Goal: Transaction & Acquisition: Book appointment/travel/reservation

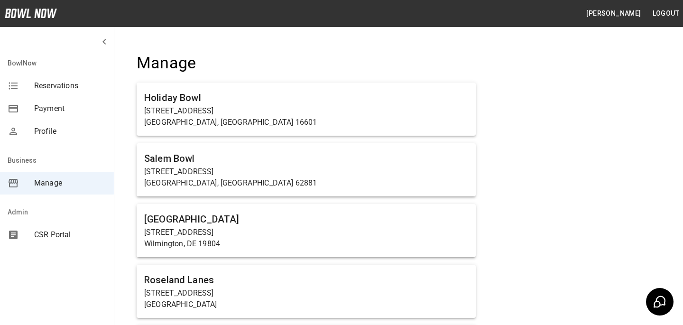
scroll to position [2790, 0]
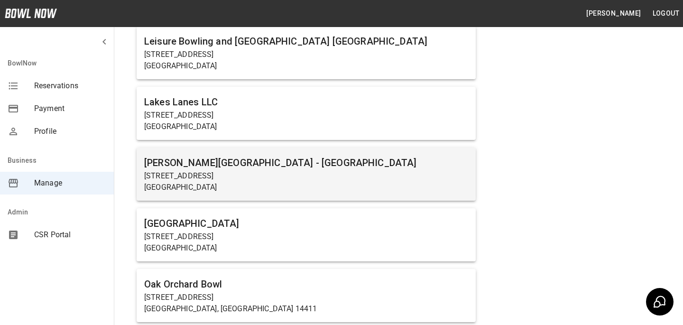
click at [178, 173] on p "[STREET_ADDRESS]" at bounding box center [306, 175] width 324 height 11
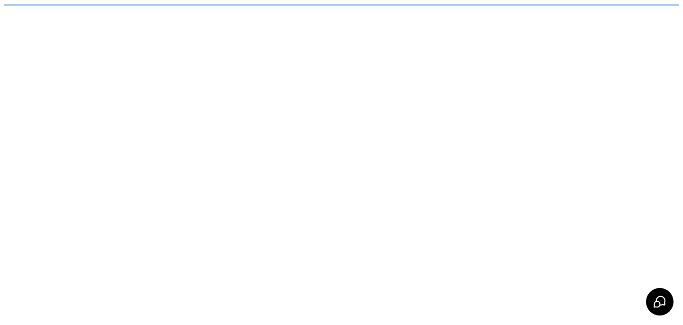
click at [178, 9] on html "/businesses/Q1LDpUCGp7HoWjO3XkCq/reservations" at bounding box center [341, 4] width 683 height 9
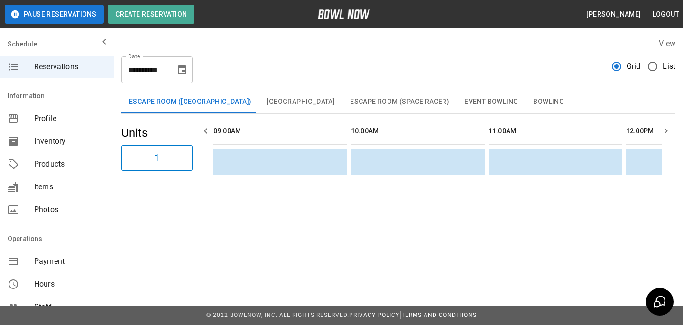
scroll to position [0, 1239]
click at [69, 159] on span "Products" at bounding box center [70, 164] width 72 height 11
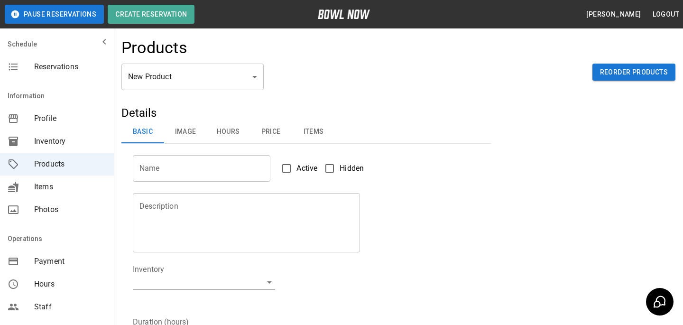
click at [182, 71] on body "Pause Reservations Create Reservation [PERSON_NAME] Logout Schedule Reservation…" at bounding box center [341, 306] width 683 height 612
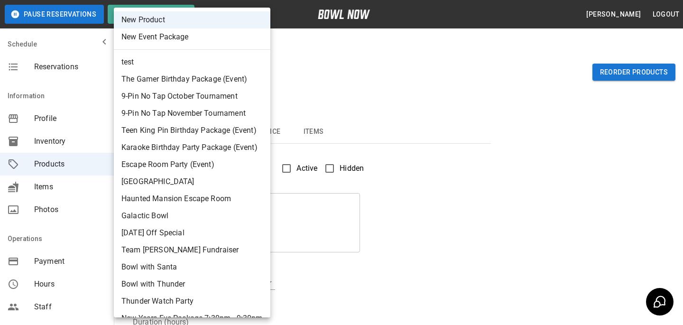
click at [196, 65] on li "test" at bounding box center [192, 62] width 157 height 17
type input "*"
type input "****"
type textarea "****"
type input "**********"
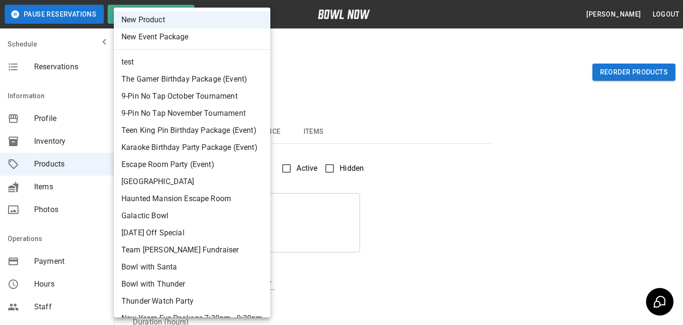
type input "*"
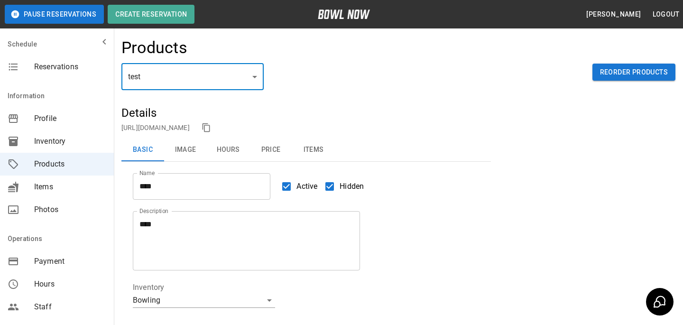
click at [184, 84] on body "**********" at bounding box center [341, 315] width 683 height 630
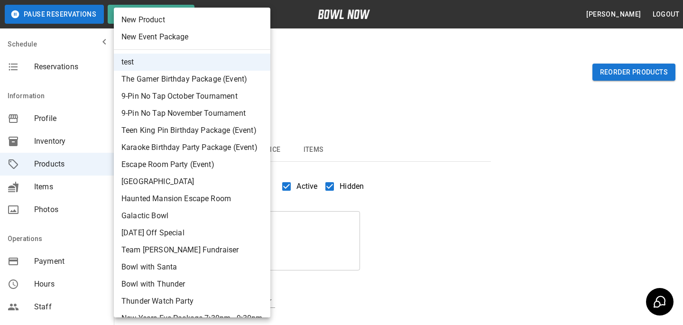
click at [336, 107] on div at bounding box center [341, 162] width 683 height 325
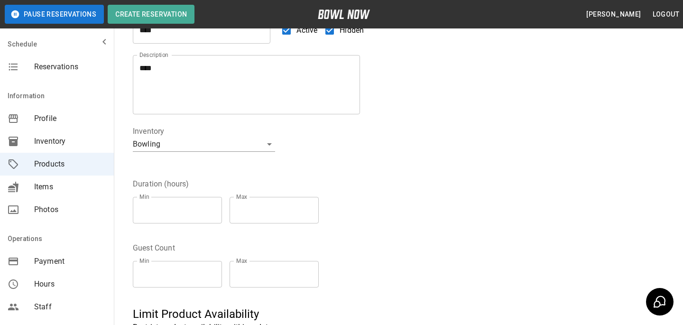
scroll to position [305, 0]
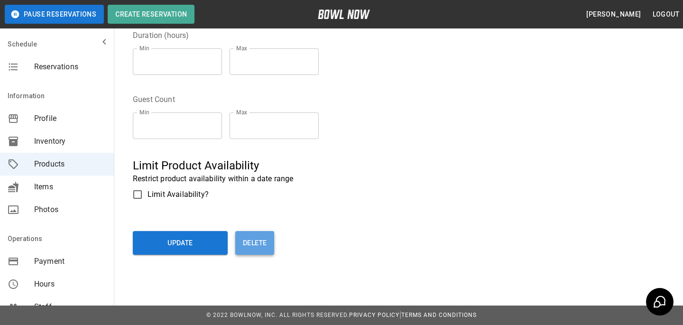
click at [262, 238] on button "Delete" at bounding box center [254, 243] width 39 height 24
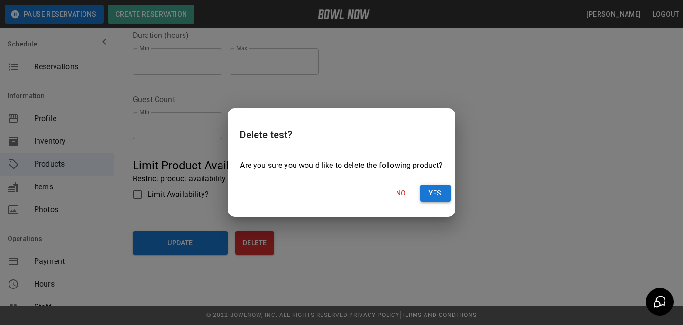
click at [423, 188] on button "Yes" at bounding box center [436, 194] width 30 height 18
type input "**"
type input "*"
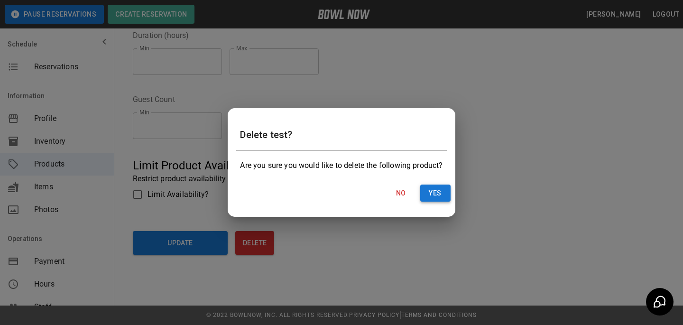
type input "*"
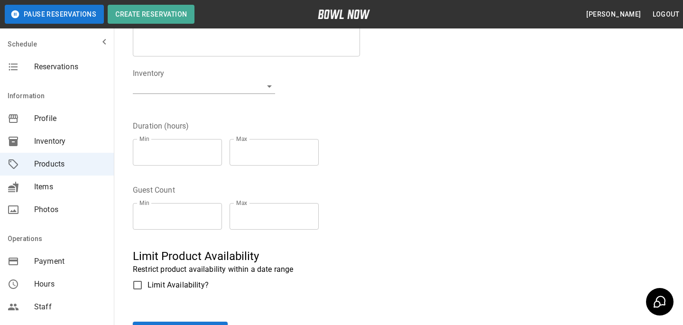
scroll to position [0, 0]
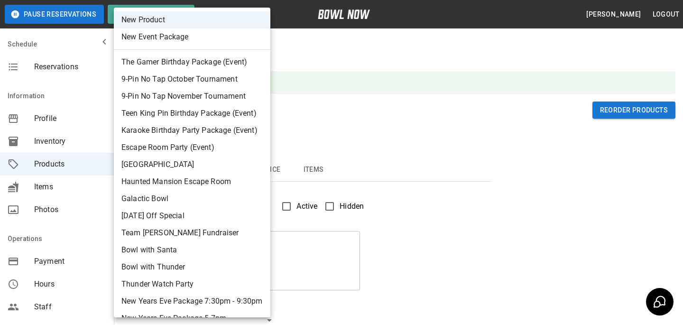
click at [207, 121] on body "**********" at bounding box center [341, 325] width 683 height 650
click at [202, 41] on li "New Event Package" at bounding box center [192, 36] width 157 height 17
type input "**"
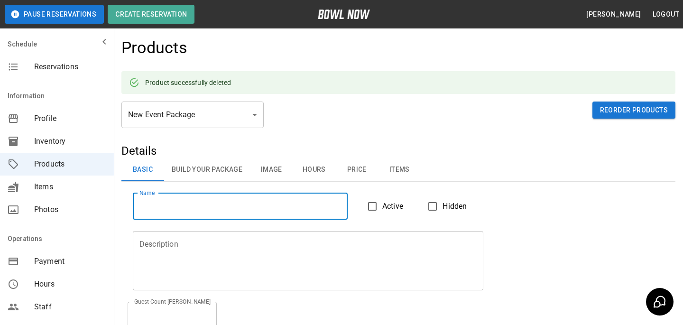
click at [268, 214] on input "Name" at bounding box center [240, 206] width 215 height 27
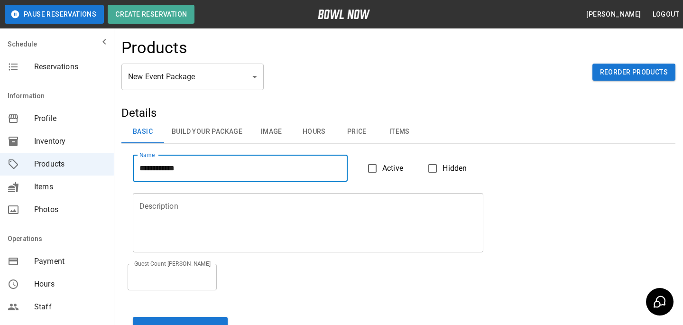
type input "**********"
click at [269, 237] on textarea "Description" at bounding box center [308, 223] width 337 height 44
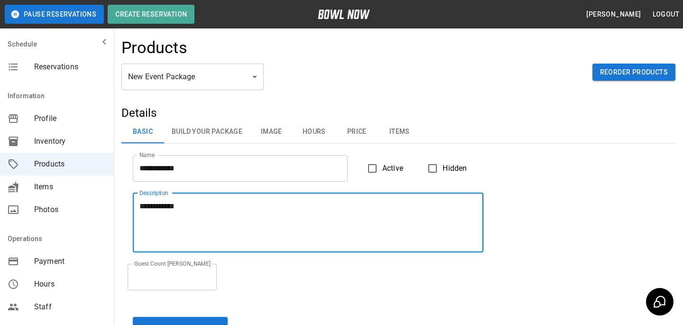
type textarea "**********"
click at [85, 192] on span "Items" at bounding box center [70, 186] width 72 height 11
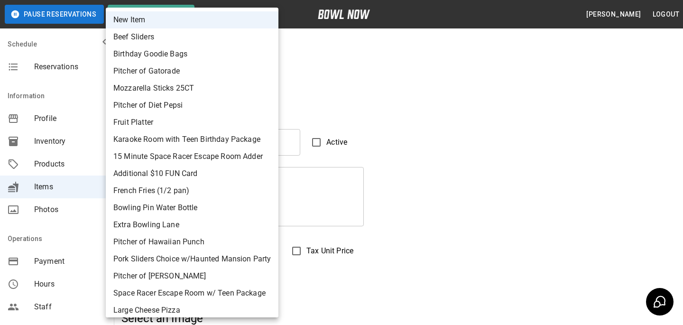
click at [234, 25] on li "New Item" at bounding box center [192, 19] width 173 height 17
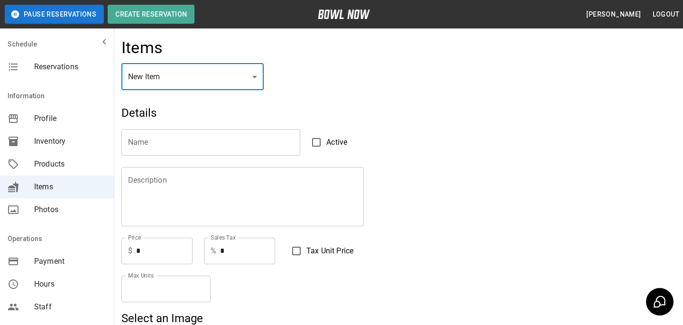
click at [235, 137] on input "Name" at bounding box center [211, 142] width 179 height 27
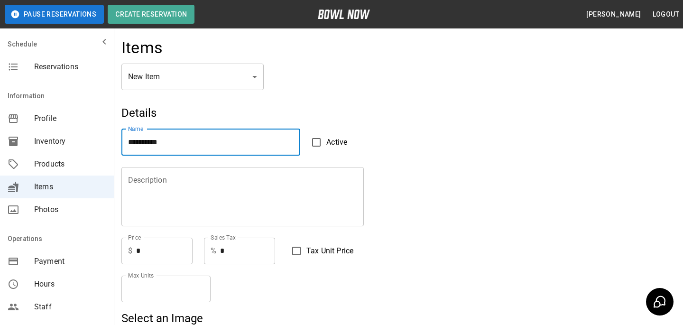
type input "**********"
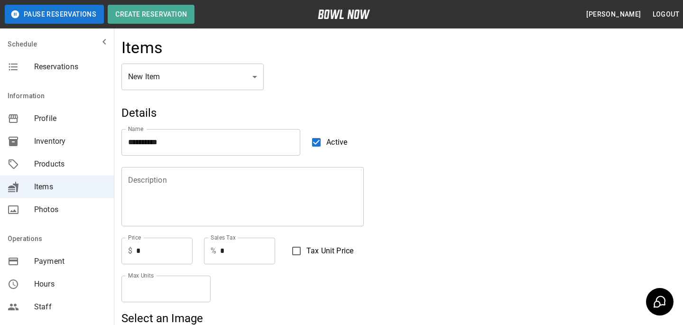
click at [171, 258] on input "*" at bounding box center [164, 251] width 56 height 27
type input "*"
click at [249, 289] on div "Max Units * Max Units" at bounding box center [307, 289] width 370 height 27
type input "*"
click at [201, 287] on input "*" at bounding box center [166, 289] width 89 height 27
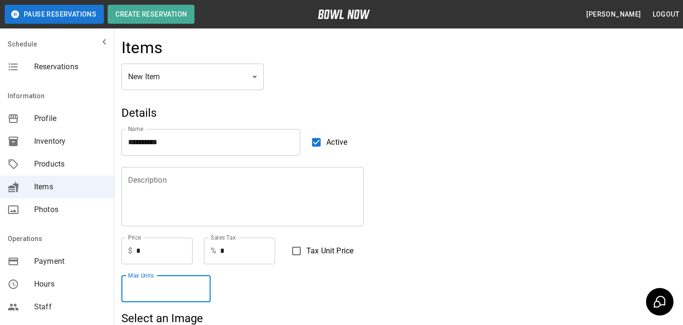
click at [338, 283] on div "Max Units * Max Units" at bounding box center [307, 289] width 370 height 27
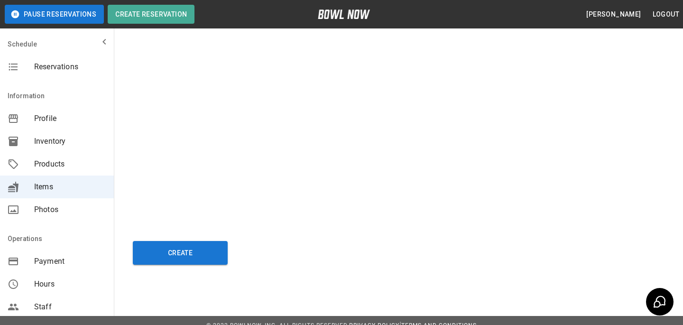
scroll to position [1681, 0]
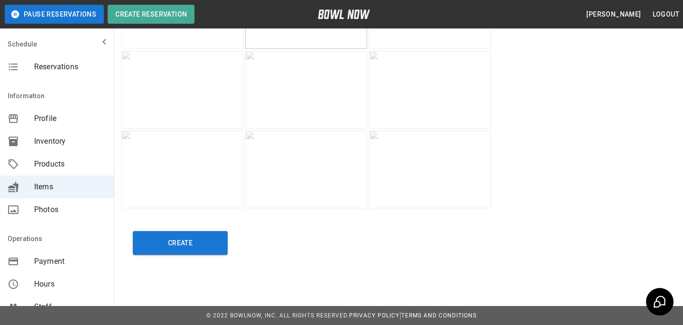
click at [160, 169] on img at bounding box center [183, 170] width 122 height 78
click at [178, 234] on button "Create" at bounding box center [180, 243] width 95 height 24
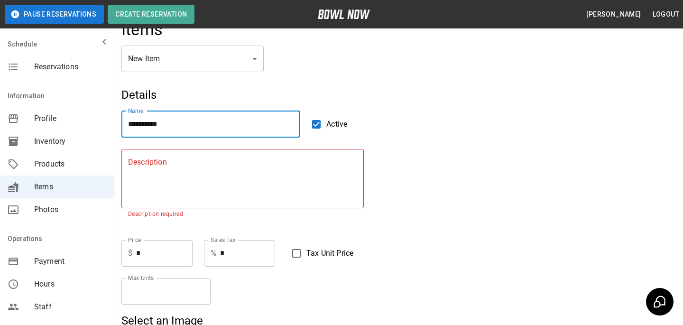
click at [166, 111] on input "**********" at bounding box center [211, 124] width 179 height 27
click at [166, 112] on input "**********" at bounding box center [211, 124] width 179 height 27
click at [173, 184] on textarea "Description" at bounding box center [242, 179] width 229 height 44
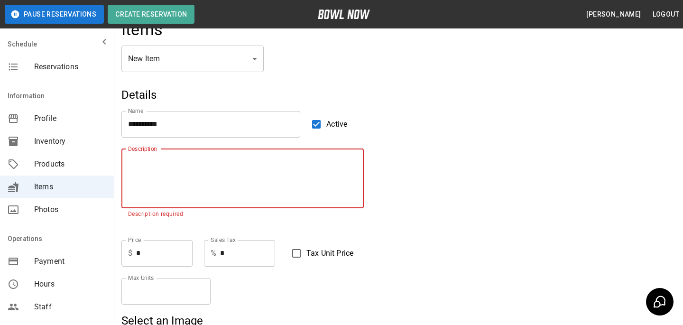
paste textarea "**********"
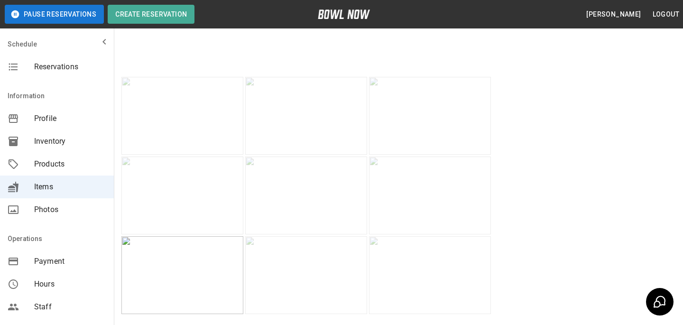
scroll to position [1681, 0]
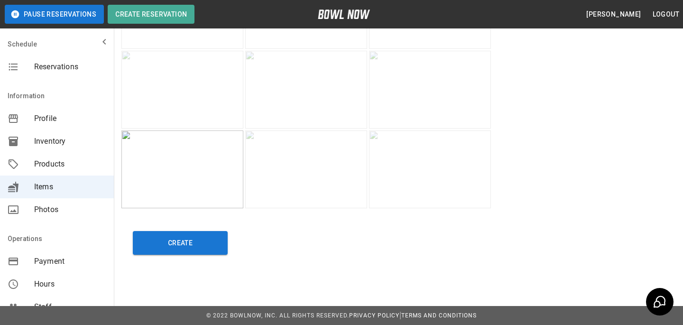
type textarea "**********"
click at [212, 247] on button "Create" at bounding box center [180, 243] width 95 height 24
type input "**"
type input "**********"
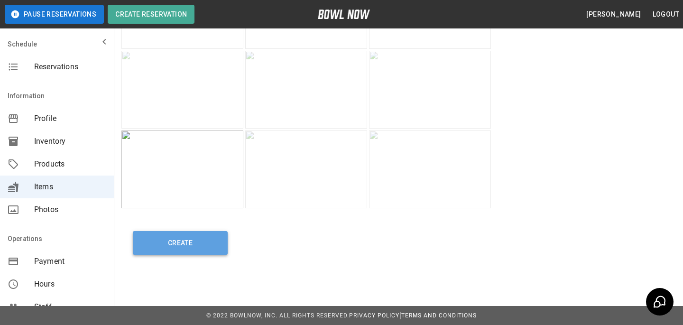
type textarea "**********"
type input "*"
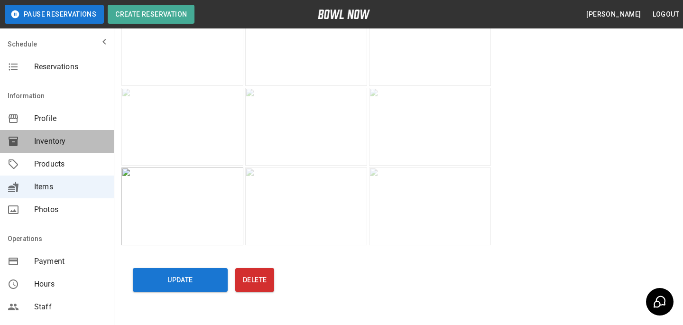
click at [54, 149] on div "Inventory" at bounding box center [57, 141] width 114 height 23
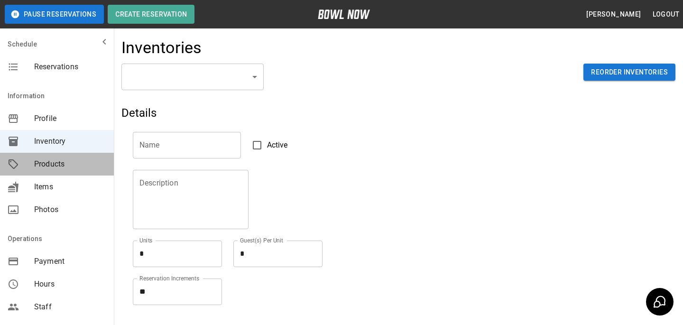
click at [58, 164] on span "Products" at bounding box center [70, 164] width 72 height 11
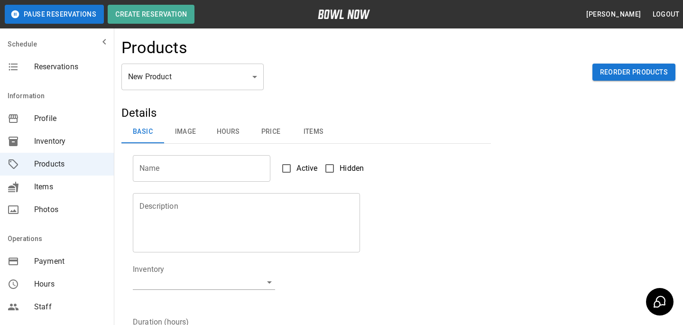
click at [227, 58] on div "Products" at bounding box center [399, 51] width 554 height 26
click at [219, 74] on body "Pause Reservations Create Reservation [PERSON_NAME] Logout Schedule Reservation…" at bounding box center [341, 306] width 683 height 612
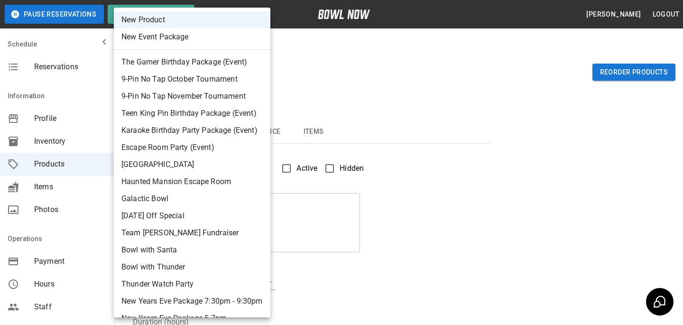
click at [213, 38] on li "New Event Package" at bounding box center [192, 36] width 157 height 17
type input "**"
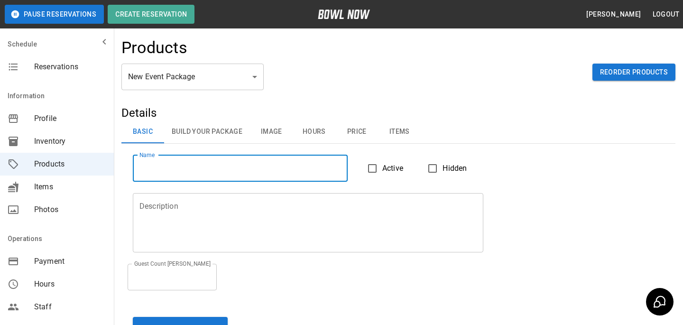
click at [232, 163] on input "Name" at bounding box center [240, 168] width 215 height 27
type input "**********"
click at [215, 163] on input "**********" at bounding box center [240, 168] width 215 height 27
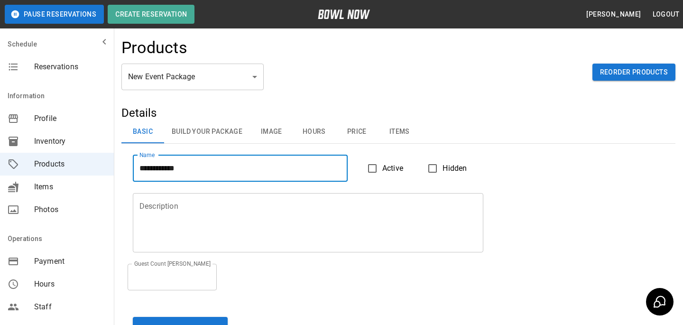
click at [215, 205] on textarea "Description" at bounding box center [308, 223] width 337 height 44
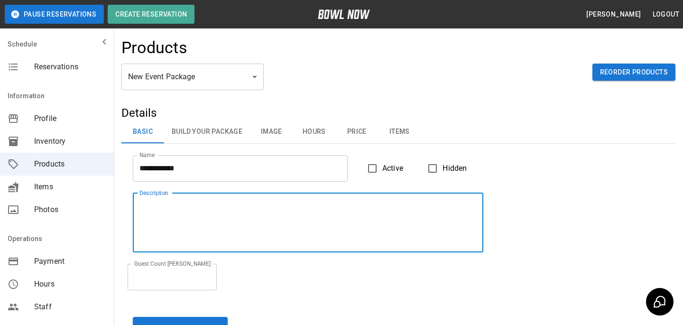
paste textarea "**********"
type textarea "**********"
type input "*"
click at [210, 272] on input "*" at bounding box center [172, 277] width 89 height 27
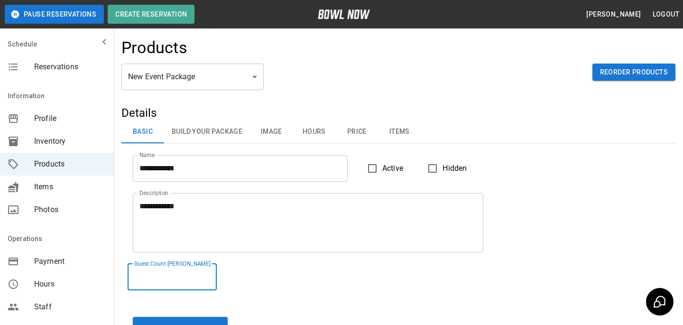
click at [363, 257] on div "Guest Count [PERSON_NAME] * Guest Count [PERSON_NAME]" at bounding box center [393, 272] width 543 height 38
click at [459, 172] on span "Hidden" at bounding box center [455, 168] width 24 height 11
click at [215, 130] on button "Build Your Package" at bounding box center [207, 132] width 86 height 23
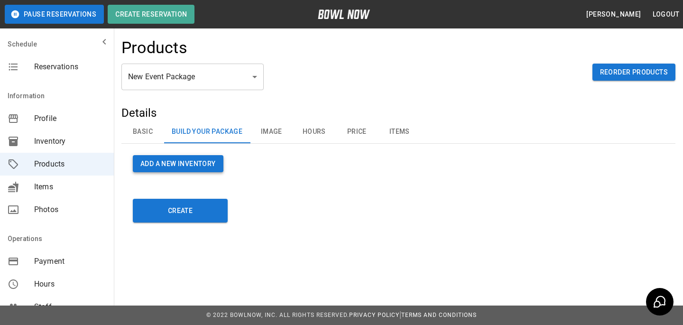
click at [209, 163] on button "Add a new Inventory" at bounding box center [178, 164] width 91 height 18
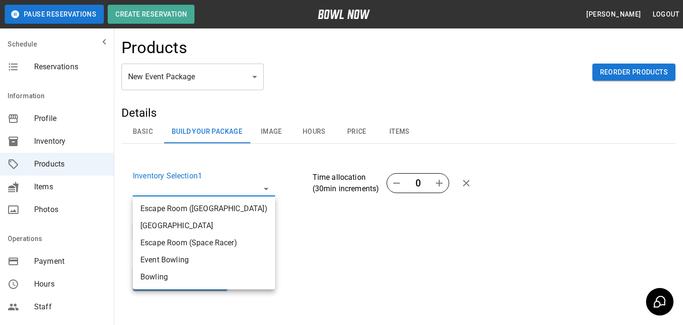
click at [208, 193] on body "**********" at bounding box center [341, 180] width 683 height 361
click at [219, 244] on li "Escape Room (Space Racer)" at bounding box center [204, 242] width 142 height 17
type input "**********"
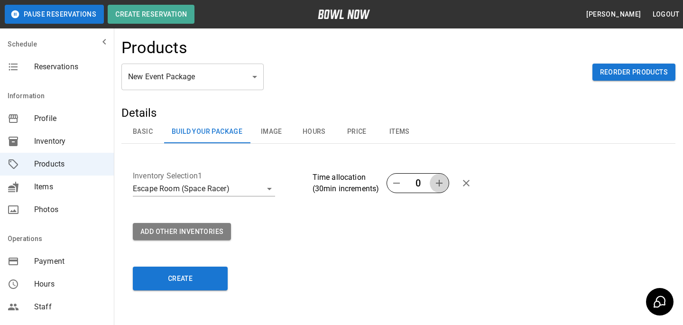
click at [438, 187] on icon "button" at bounding box center [439, 183] width 11 height 11
click at [435, 182] on icon "button" at bounding box center [439, 183] width 11 height 11
click at [408, 244] on div "**********" at bounding box center [399, 178] width 554 height 147
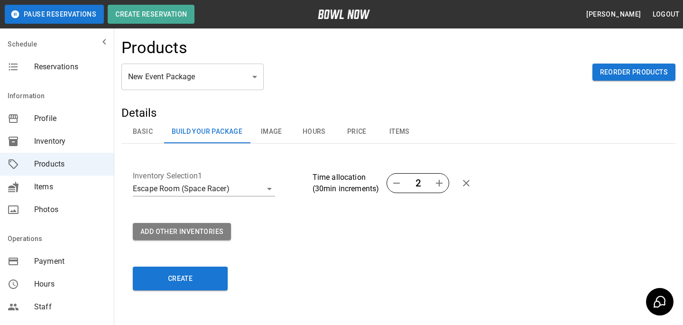
click at [274, 140] on button "Image" at bounding box center [271, 132] width 43 height 23
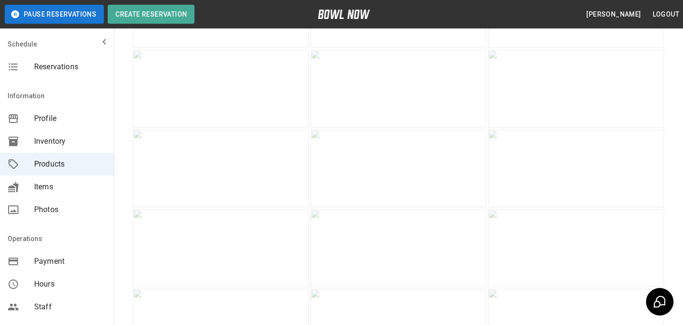
click at [596, 128] on img at bounding box center [576, 89] width 176 height 78
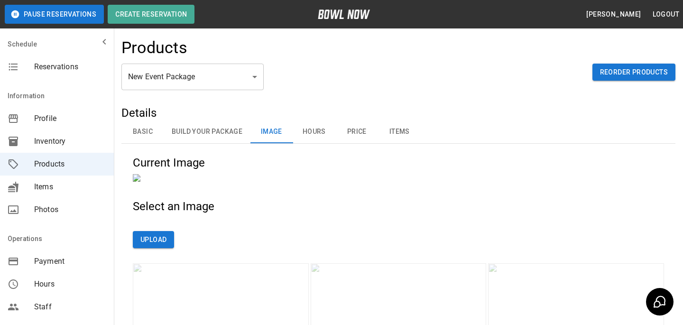
click at [317, 127] on button "Hours" at bounding box center [314, 132] width 43 height 23
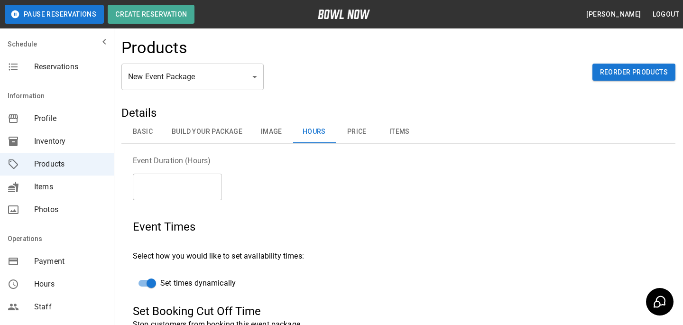
click at [339, 132] on button "Price" at bounding box center [357, 132] width 43 height 23
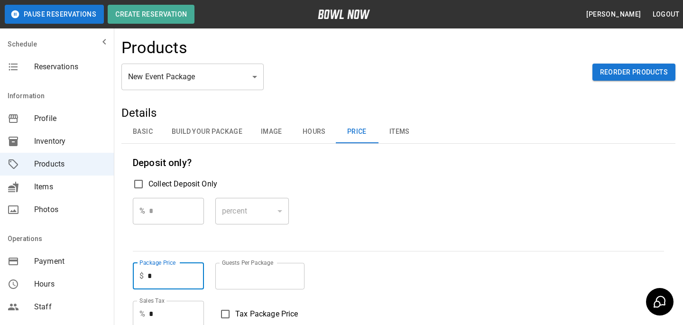
click at [180, 277] on input "*" at bounding box center [176, 276] width 56 height 27
type input "*"
click at [142, 230] on div "% * ​" at bounding box center [168, 219] width 71 height 42
click at [284, 239] on div "percent ******* ​" at bounding box center [252, 219] width 74 height 42
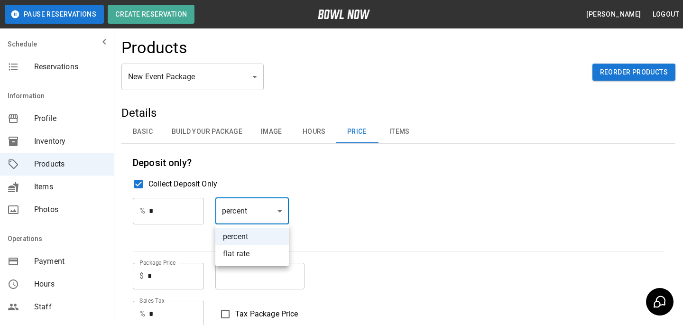
click at [267, 211] on body "**********" at bounding box center [341, 281] width 683 height 563
click at [260, 252] on li "flat rate" at bounding box center [252, 253] width 74 height 17
type input "****"
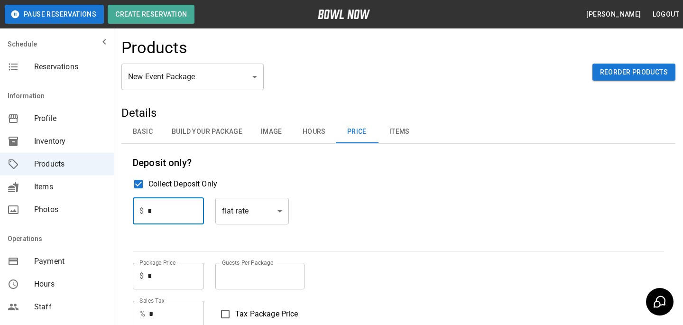
click at [195, 214] on input "*" at bounding box center [176, 211] width 56 height 27
type input "*"
click at [213, 238] on div "$ * ​ flat rate **** ​" at bounding box center [399, 219] width 532 height 42
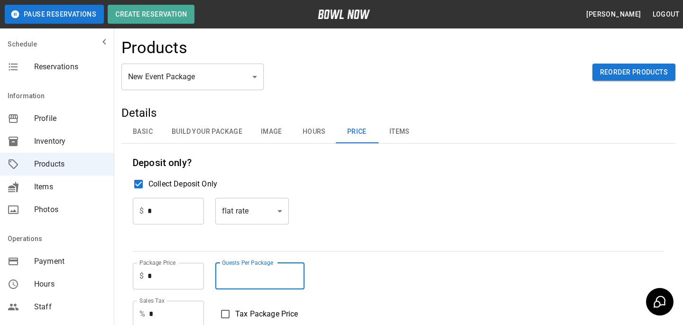
type input "*"
click at [297, 272] on input "*" at bounding box center [259, 276] width 89 height 27
click at [339, 240] on div "Deposit only? Collect Deposit Only $ * ​ flat rate **** ​ Package Price $ * Pac…" at bounding box center [399, 267] width 532 height 225
click at [395, 135] on button "Items" at bounding box center [399, 132] width 43 height 23
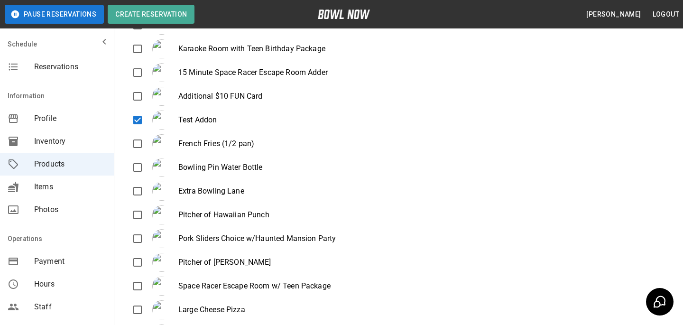
scroll to position [800, 0]
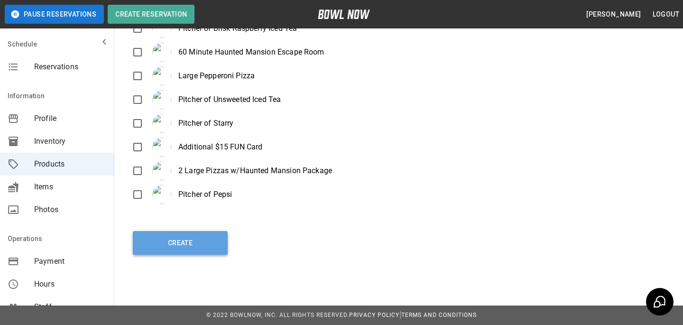
click at [189, 240] on button "Create" at bounding box center [180, 243] width 95 height 24
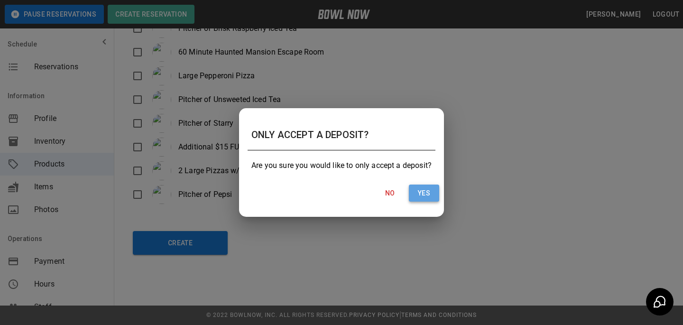
click at [414, 188] on button "Yes" at bounding box center [424, 194] width 30 height 18
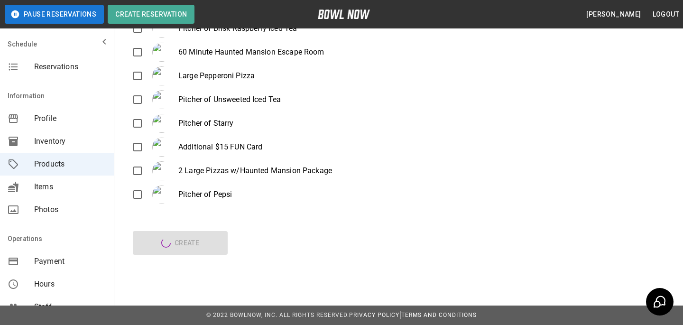
type input "**"
type input "**********"
type textarea "**********"
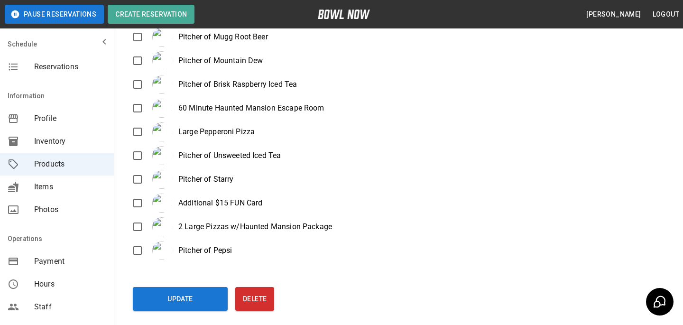
scroll to position [0, 0]
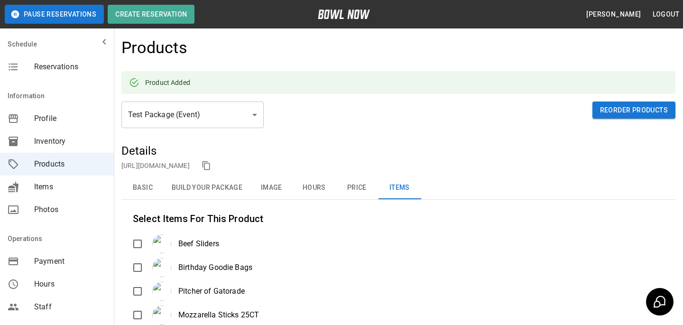
click at [148, 186] on button "Basic" at bounding box center [143, 188] width 43 height 23
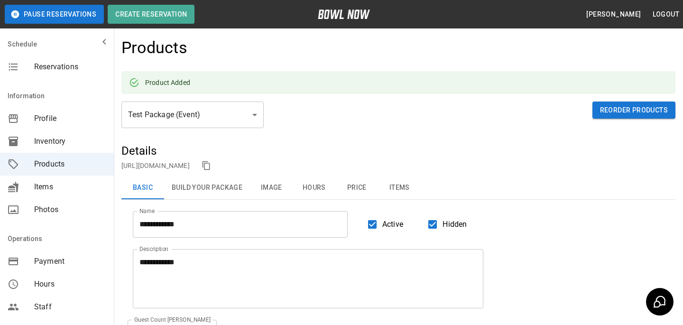
click at [174, 164] on link "[URL][DOMAIN_NAME]" at bounding box center [156, 166] width 68 height 8
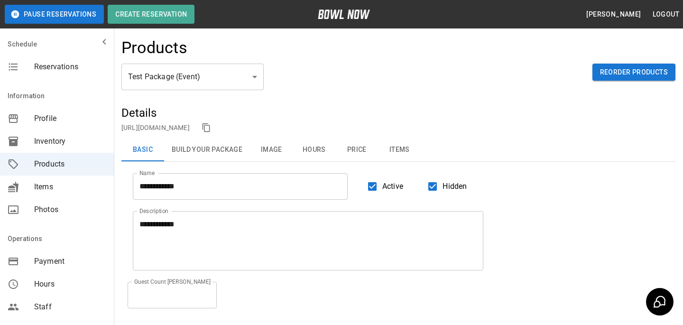
click at [162, 88] on body "**********" at bounding box center [341, 214] width 683 height 429
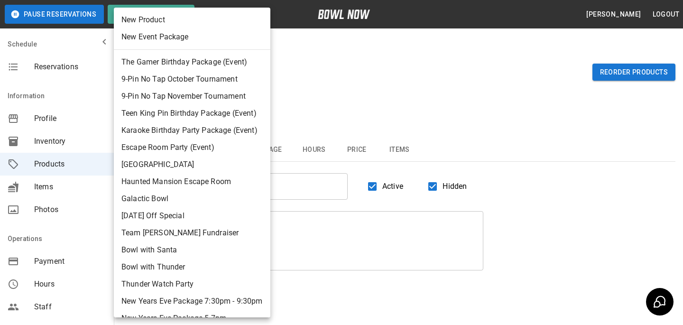
click at [324, 99] on div at bounding box center [341, 162] width 683 height 325
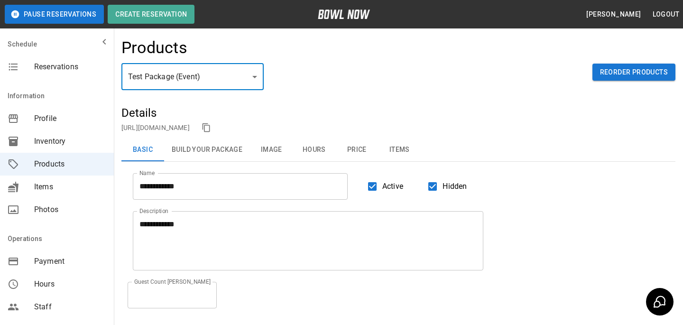
click at [30, 135] on div "Inventory" at bounding box center [57, 141] width 114 height 23
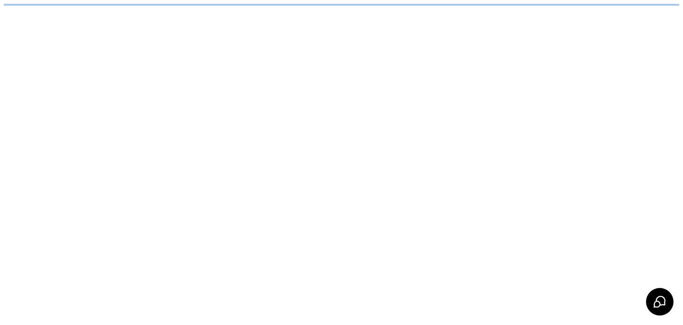
click at [67, 9] on html "/businesses/Q1LDpUCGp7HoWjO3XkCq/inventories" at bounding box center [341, 4] width 683 height 9
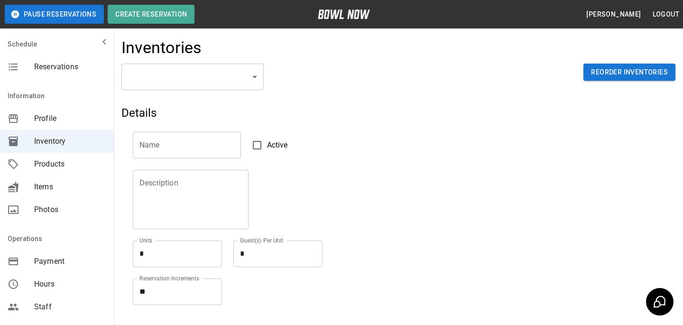
click at [67, 68] on span "Reservations" at bounding box center [70, 66] width 72 height 11
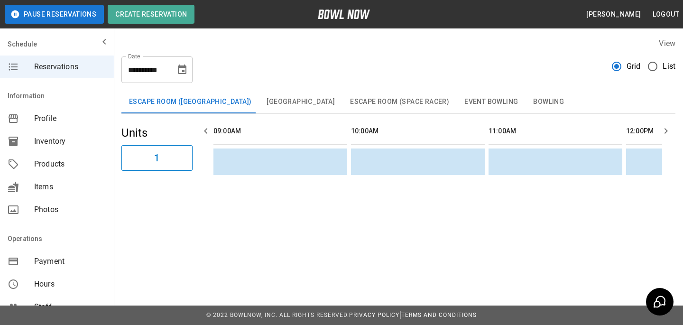
scroll to position [0, 1239]
click at [277, 94] on button "[GEOGRAPHIC_DATA]" at bounding box center [301, 102] width 84 height 23
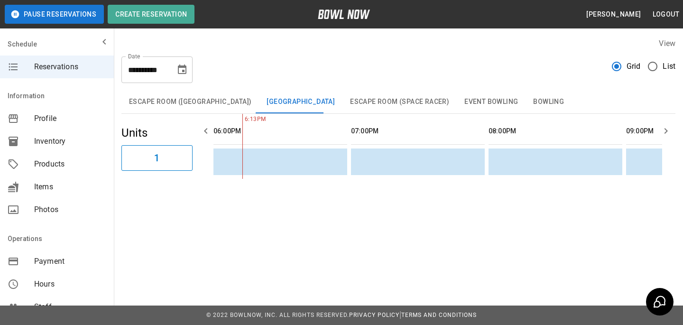
click at [365, 107] on button "Escape Room (Space Racer)" at bounding box center [400, 102] width 114 height 23
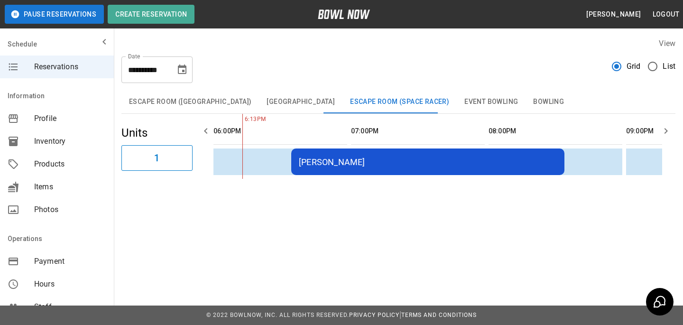
click at [413, 161] on div "[PERSON_NAME]" at bounding box center [428, 162] width 258 height 10
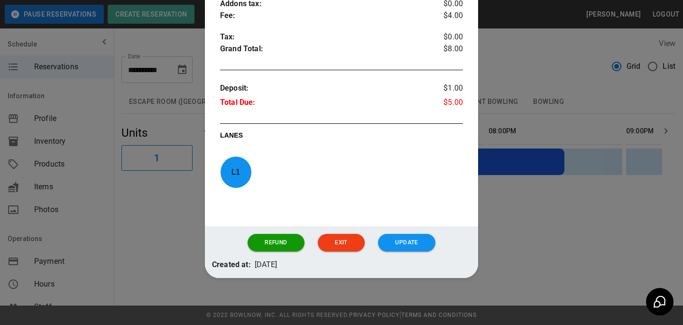
scroll to position [374, 0]
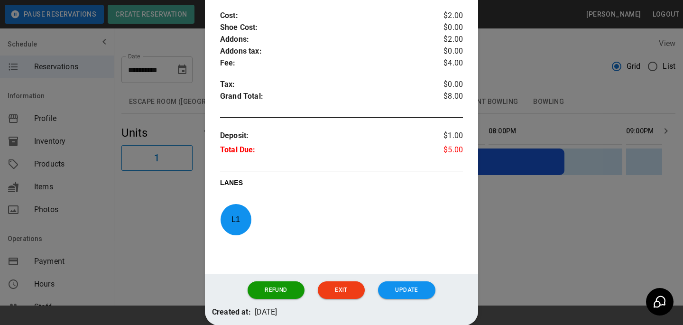
click at [537, 209] on div at bounding box center [341, 162] width 683 height 325
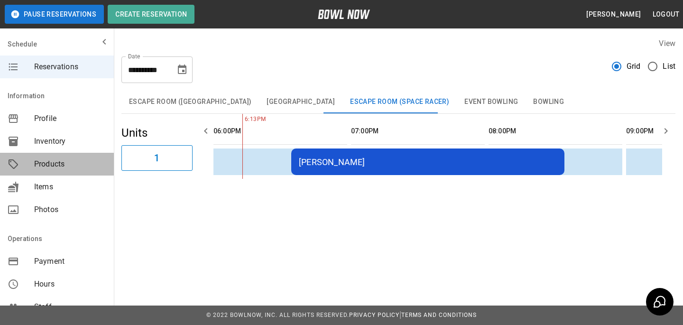
click at [65, 158] on div "Products" at bounding box center [57, 164] width 114 height 23
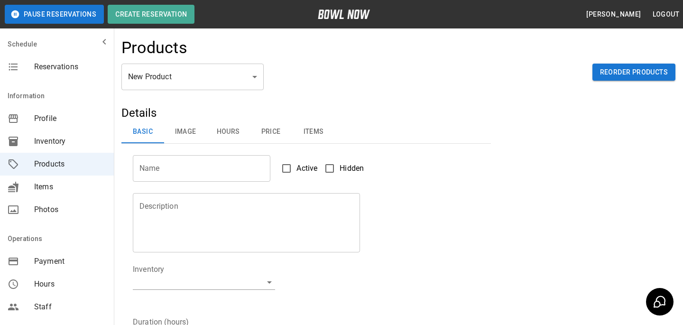
click at [191, 82] on body "Pause Reservations Create Reservation [PERSON_NAME] Logout Schedule Reservation…" at bounding box center [341, 306] width 683 height 612
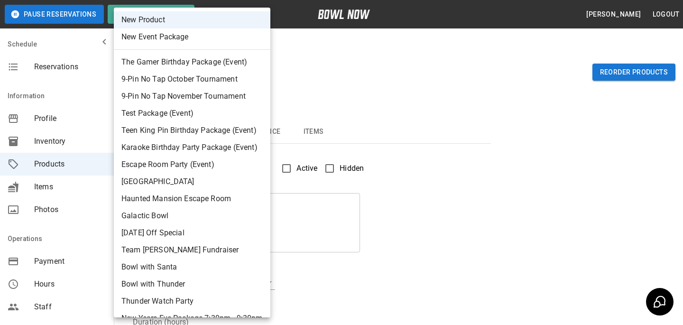
click at [195, 26] on li "New Product" at bounding box center [192, 19] width 157 height 17
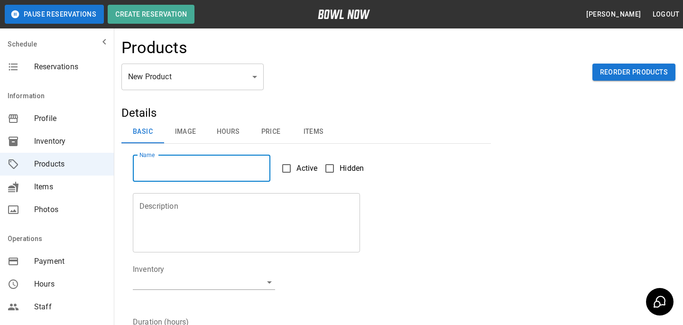
click at [205, 167] on input "Name" at bounding box center [202, 168] width 138 height 27
type input "****"
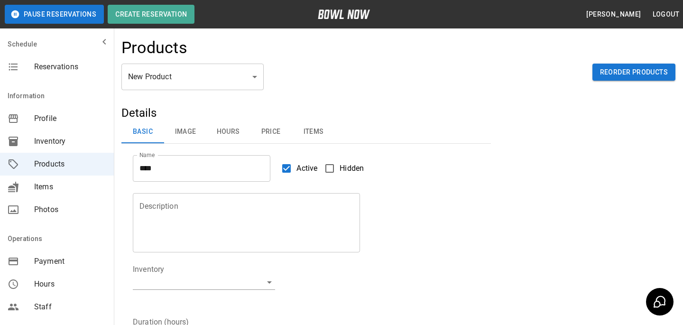
click at [358, 169] on span "Hidden" at bounding box center [352, 168] width 24 height 11
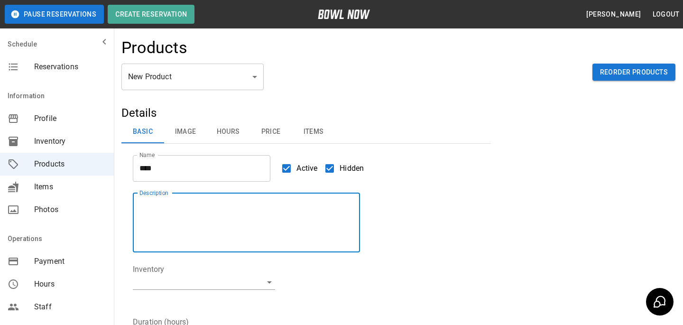
click at [266, 223] on textarea "Description" at bounding box center [247, 223] width 214 height 44
type textarea "****"
click at [234, 286] on body "Pause Reservations Create Reservation [PERSON_NAME] Logout Schedule Reservation…" at bounding box center [341, 306] width 683 height 612
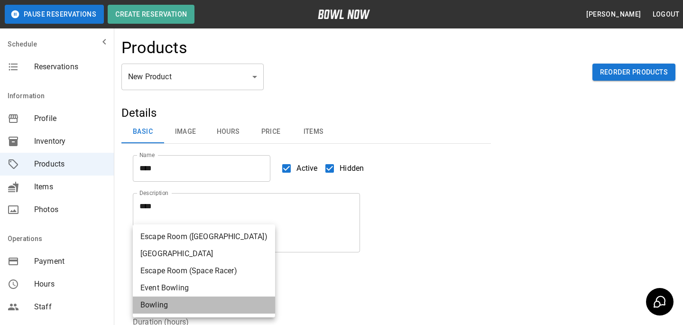
click at [208, 308] on li "Bowling" at bounding box center [204, 305] width 142 height 17
type input "**********"
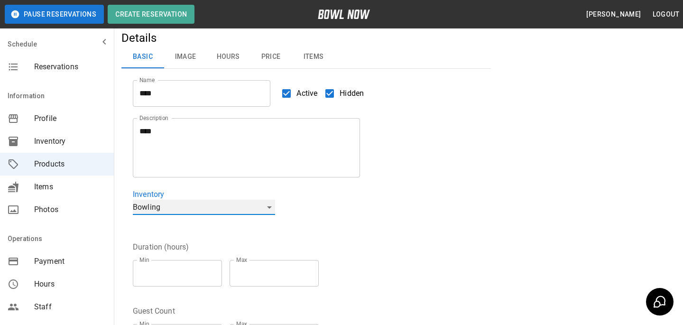
scroll to position [94, 0]
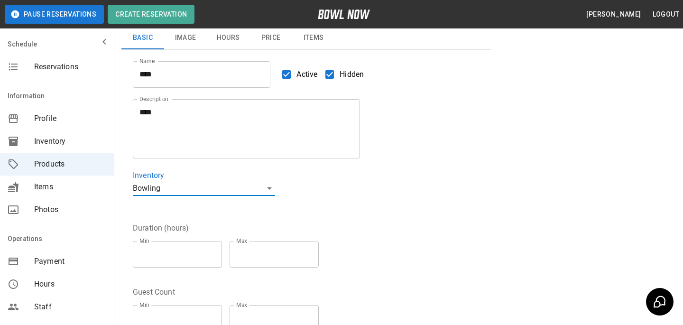
type input "*"
click at [213, 251] on input "*" at bounding box center [177, 254] width 89 height 27
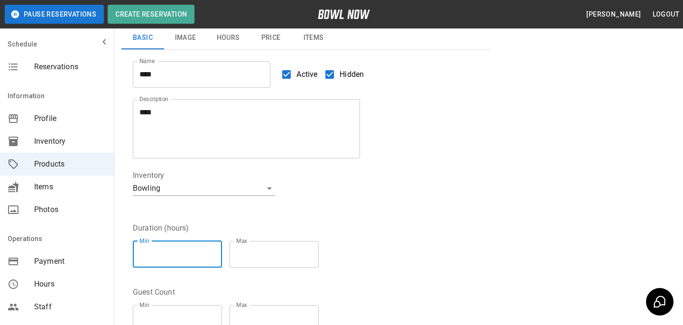
click at [311, 252] on input "*" at bounding box center [274, 254] width 89 height 27
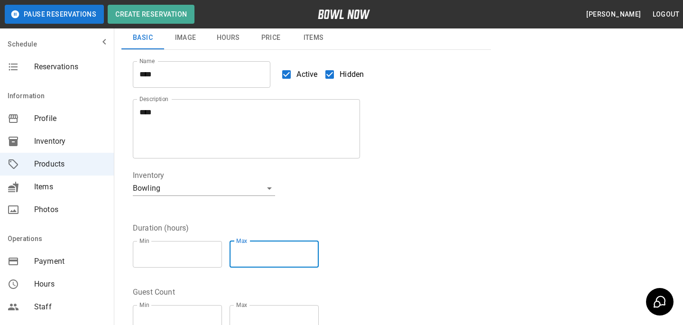
type input "*"
click at [313, 252] on input "*" at bounding box center [274, 254] width 89 height 27
click at [327, 229] on fieldset "Duration (hours) Min * Min Max * Max" at bounding box center [230, 249] width 194 height 53
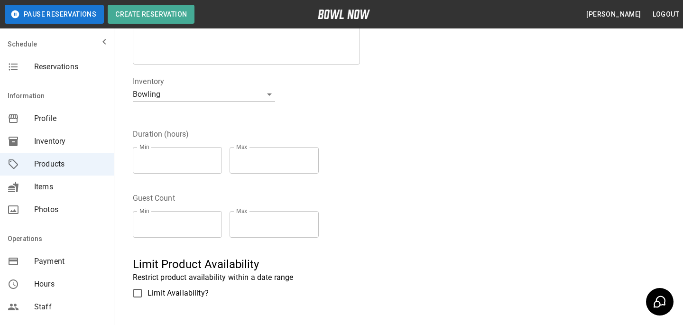
click at [219, 223] on input "*" at bounding box center [177, 224] width 89 height 27
type input "*"
click at [213, 223] on input "*" at bounding box center [177, 224] width 89 height 27
click at [307, 224] on input "*" at bounding box center [274, 224] width 89 height 27
click at [317, 221] on input "*" at bounding box center [274, 224] width 89 height 27
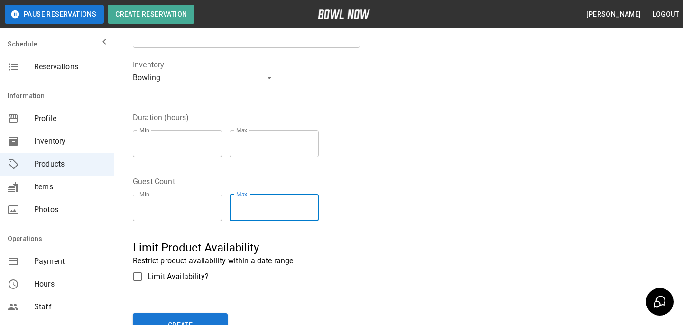
scroll to position [213, 0]
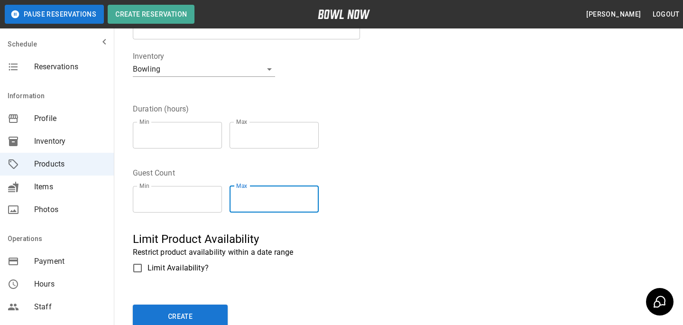
click at [318, 195] on input "*" at bounding box center [274, 199] width 89 height 27
type input "*"
click at [315, 202] on input "*" at bounding box center [274, 199] width 89 height 27
click at [369, 182] on div "Guest Count Min * Min Max * Max" at bounding box center [301, 188] width 358 height 64
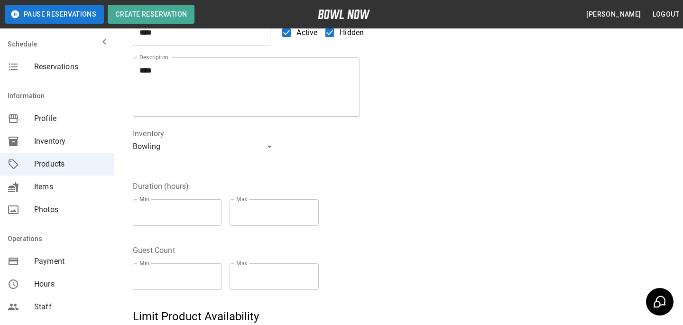
scroll to position [0, 0]
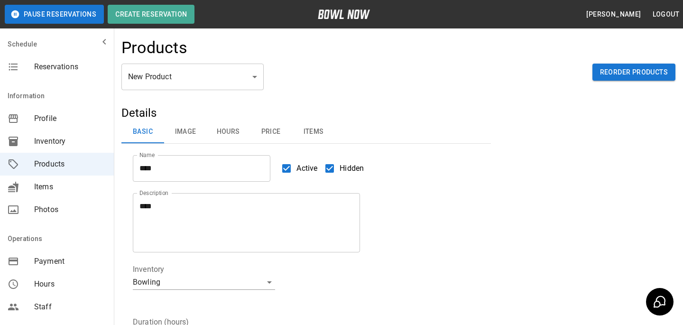
click at [179, 138] on button "Image" at bounding box center [185, 132] width 43 height 23
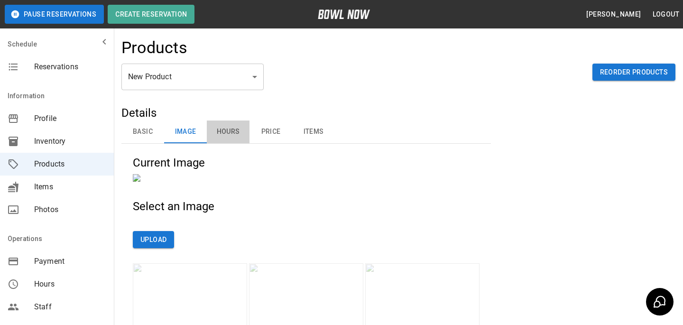
click at [232, 133] on button "Hours" at bounding box center [228, 132] width 43 height 23
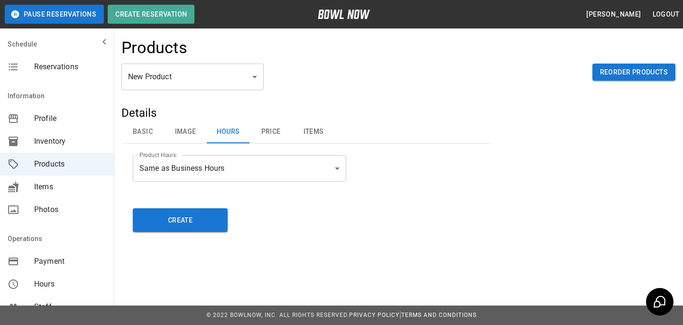
click at [252, 178] on body "**********" at bounding box center [341, 162] width 683 height 325
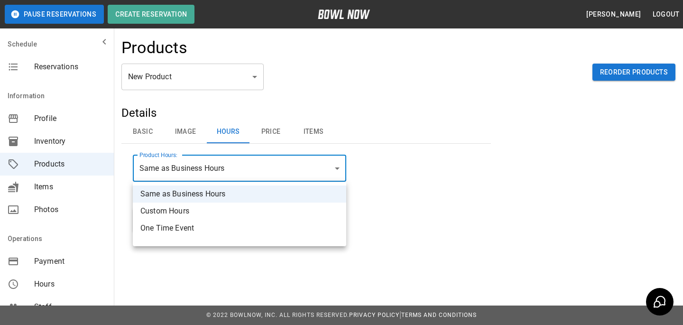
click at [433, 165] on div at bounding box center [341, 162] width 683 height 325
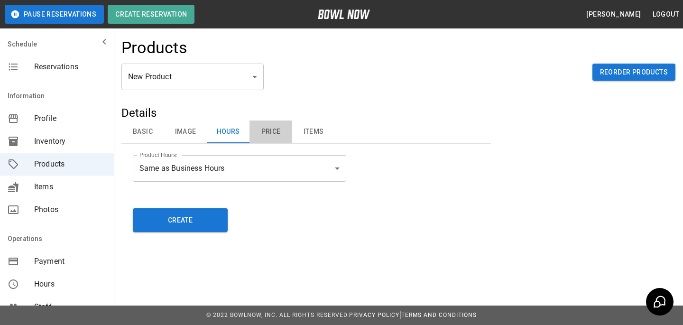
click at [271, 133] on button "Price" at bounding box center [271, 132] width 43 height 23
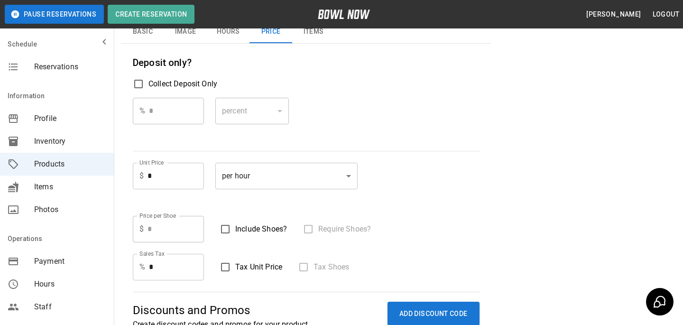
scroll to position [100, 0]
click at [166, 167] on input "*" at bounding box center [176, 176] width 56 height 27
click at [166, 171] on input "*" at bounding box center [176, 176] width 56 height 27
click at [185, 172] on input "*" at bounding box center [176, 176] width 56 height 27
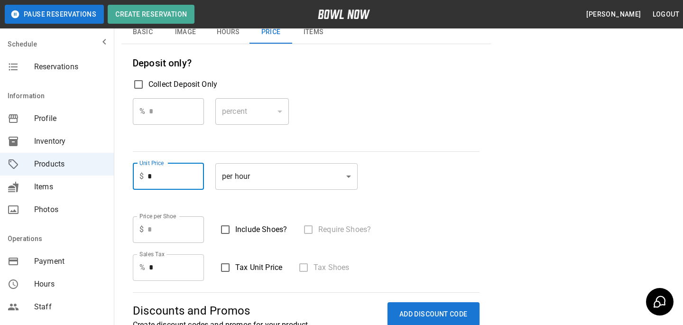
type input "*"
click at [459, 109] on div "% * ​ percent ******* ​" at bounding box center [306, 119] width 347 height 42
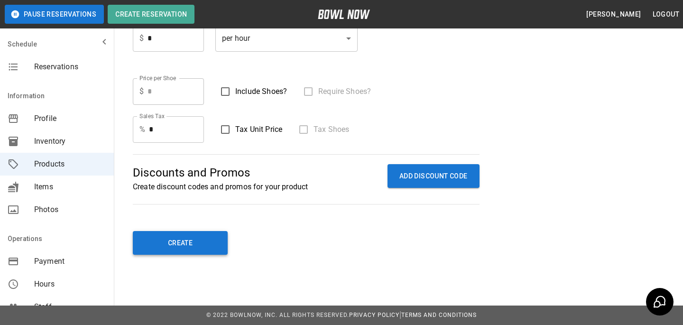
scroll to position [0, 0]
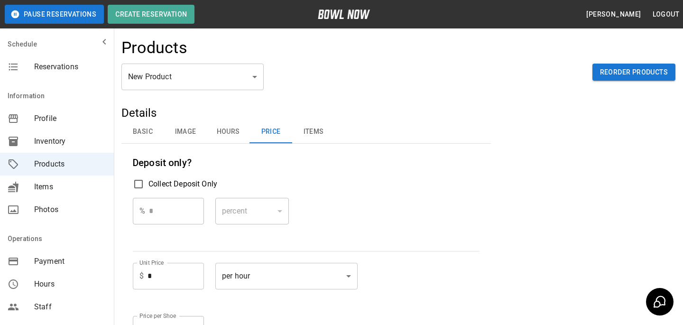
click at [136, 128] on button "Basic" at bounding box center [143, 132] width 43 height 23
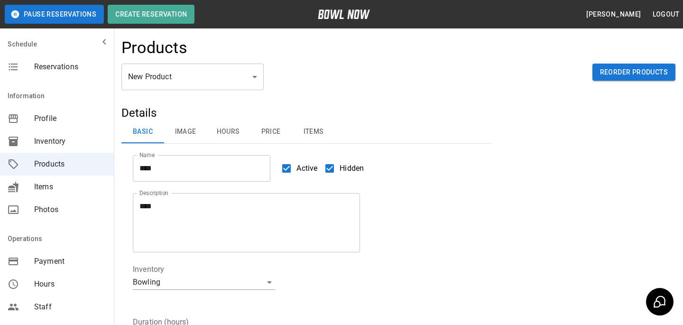
scroll to position [287, 0]
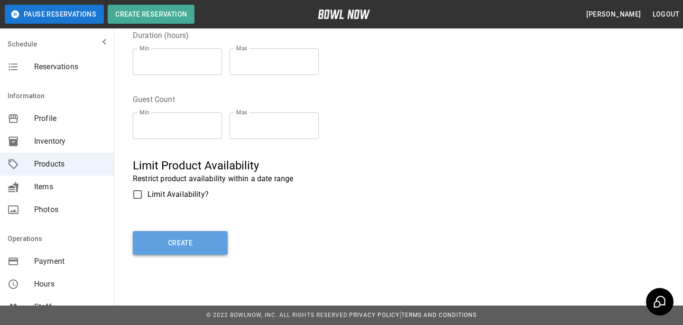
click at [175, 252] on button "Create" at bounding box center [180, 243] width 95 height 24
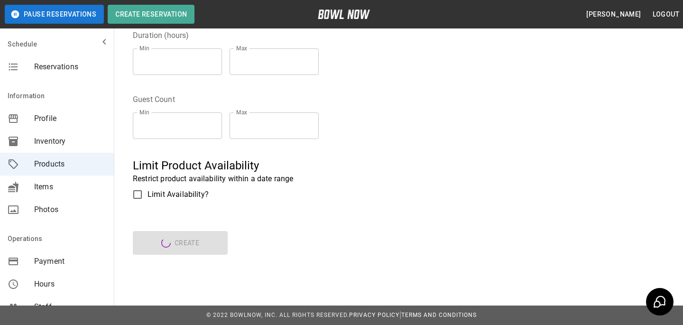
type input "**"
type input "****"
type textarea "****"
type input "*"
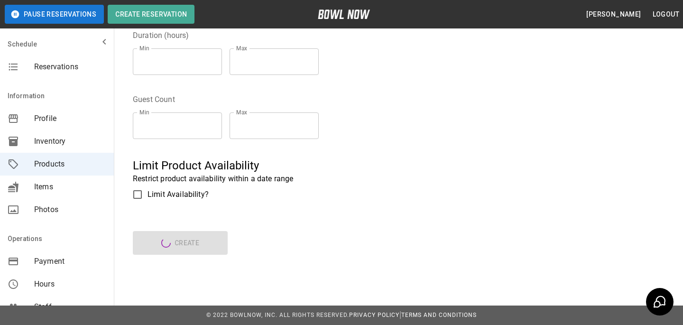
type input "*"
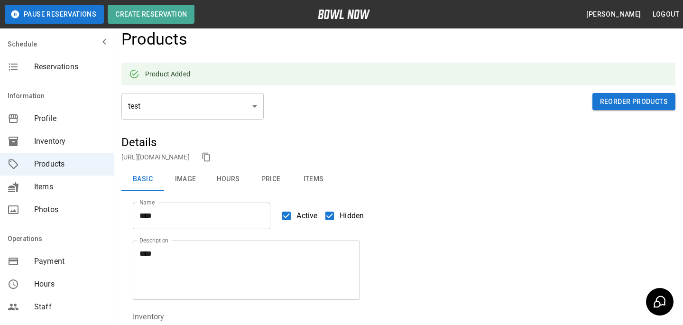
scroll to position [0, 0]
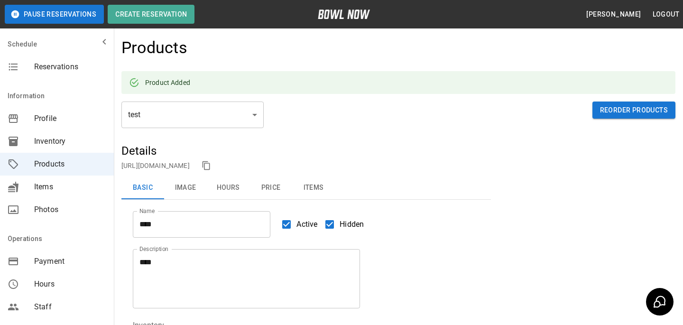
click at [190, 167] on link "[URL][DOMAIN_NAME]" at bounding box center [156, 166] width 68 height 8
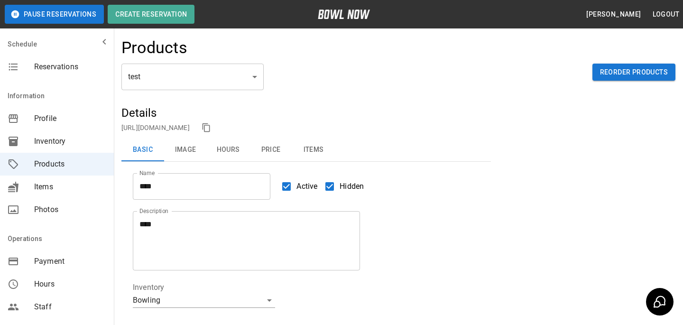
click at [85, 76] on div "Reservations" at bounding box center [57, 67] width 114 height 23
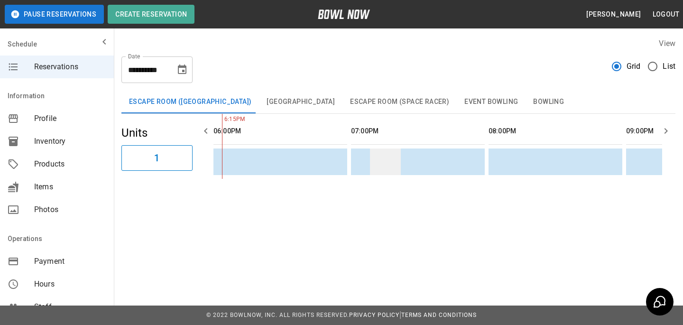
scroll to position [0, 1267]
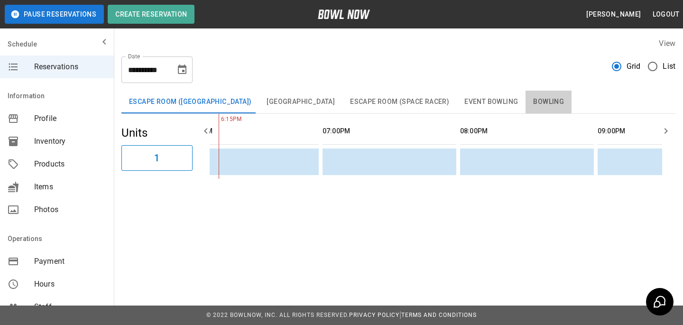
click at [526, 102] on button "Bowling" at bounding box center [549, 102] width 46 height 23
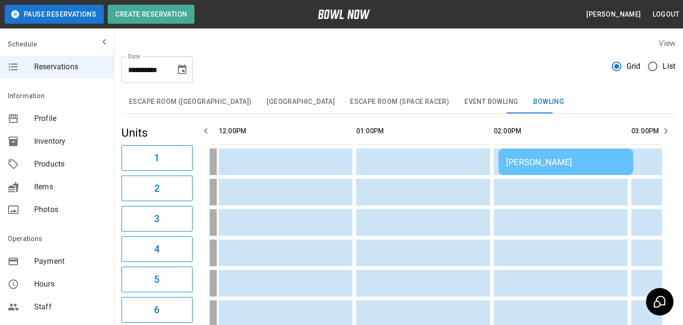
scroll to position [0, 170]
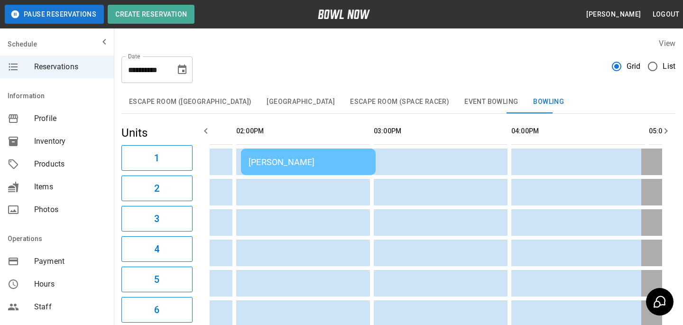
click at [321, 161] on div "[PERSON_NAME]" at bounding box center [309, 162] width 120 height 10
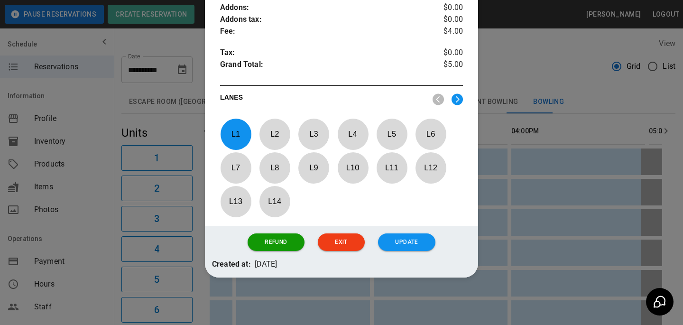
scroll to position [358, 0]
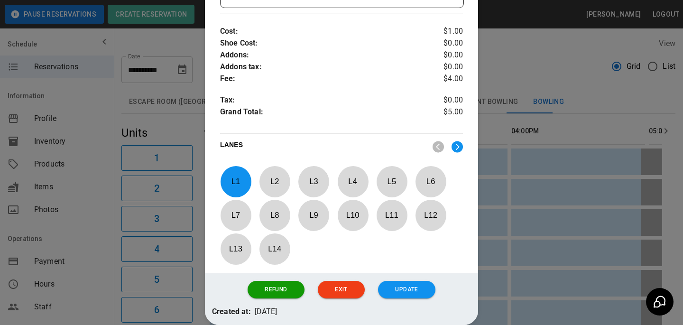
click at [545, 187] on div at bounding box center [341, 162] width 683 height 325
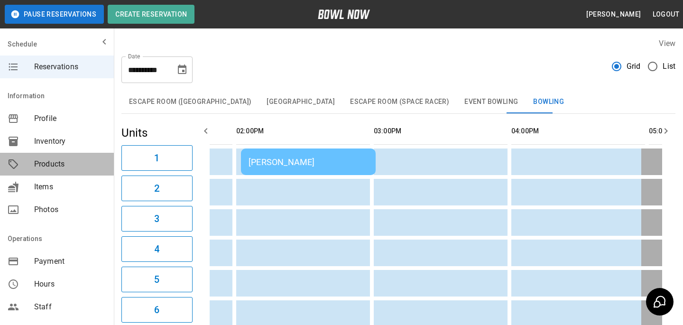
click at [64, 162] on span "Products" at bounding box center [70, 164] width 72 height 11
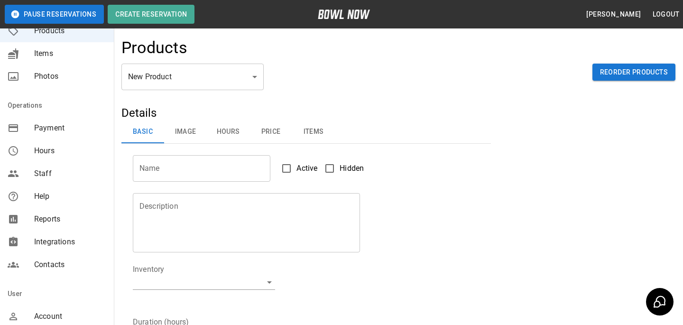
scroll to position [210, 0]
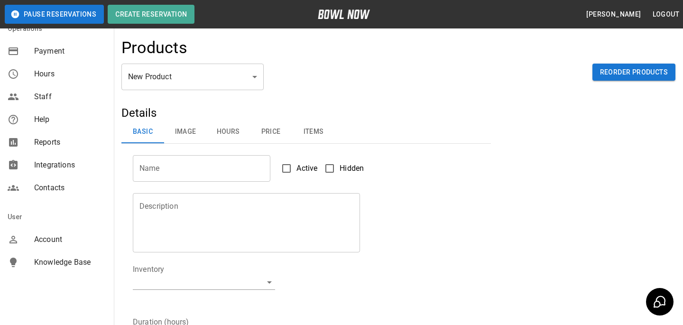
click at [48, 236] on span "Account" at bounding box center [70, 239] width 72 height 11
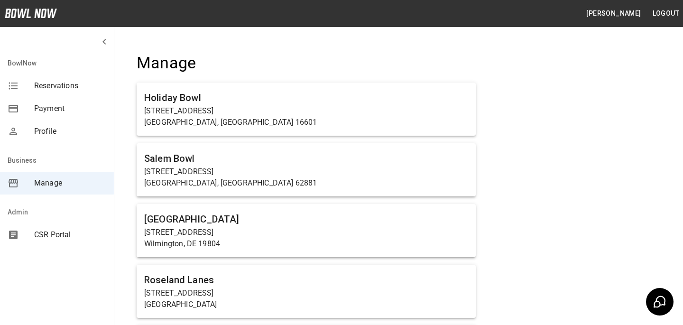
scroll to position [664, 0]
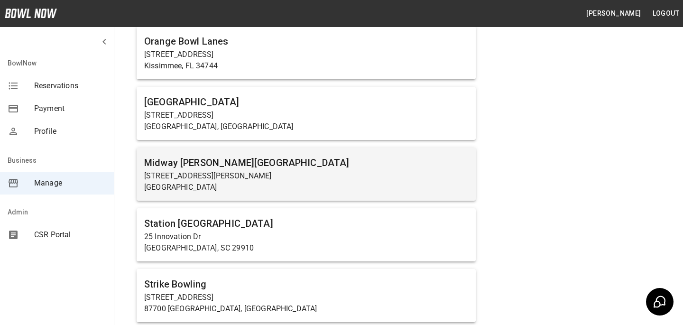
click at [255, 173] on p "[STREET_ADDRESS][PERSON_NAME]" at bounding box center [306, 175] width 324 height 11
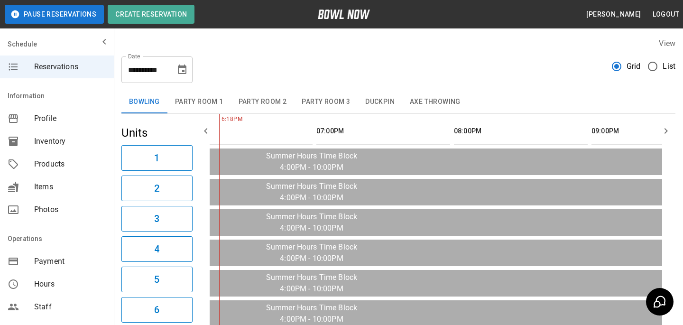
scroll to position [0, 371]
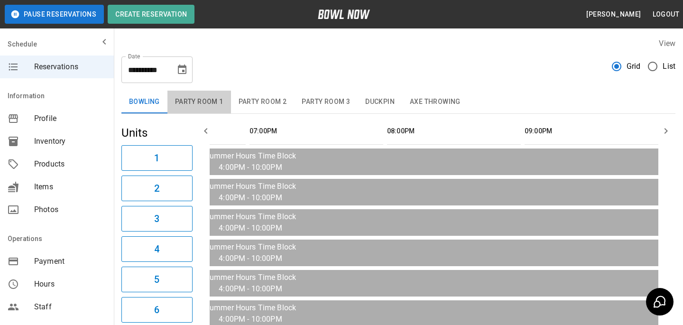
click at [208, 106] on button "Party Room 1" at bounding box center [200, 102] width 64 height 23
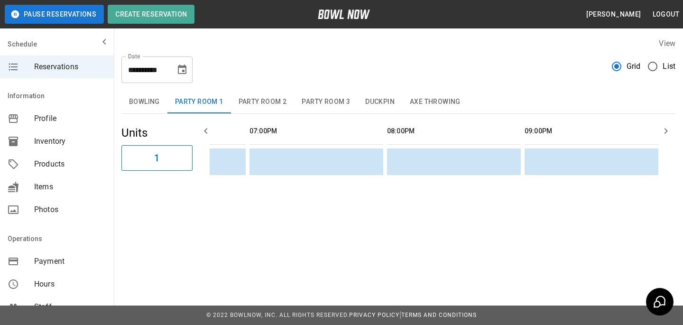
click at [169, 110] on button "Party Room 1" at bounding box center [200, 102] width 64 height 23
click at [143, 104] on button "Bowling" at bounding box center [145, 102] width 46 height 23
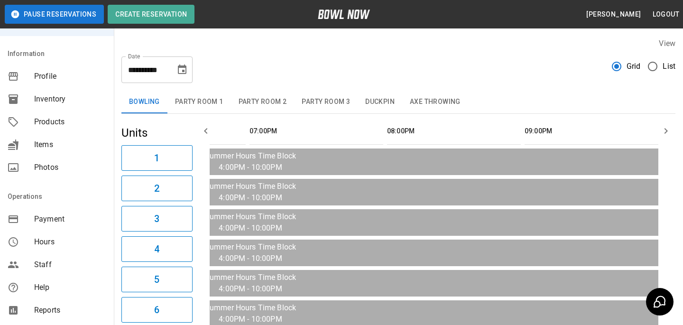
scroll to position [50, 0]
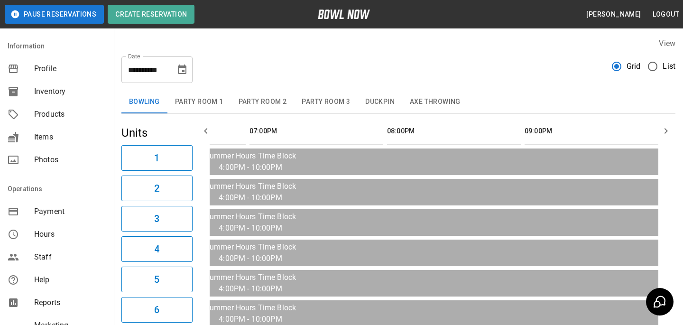
click at [62, 118] on span "Products" at bounding box center [70, 114] width 72 height 11
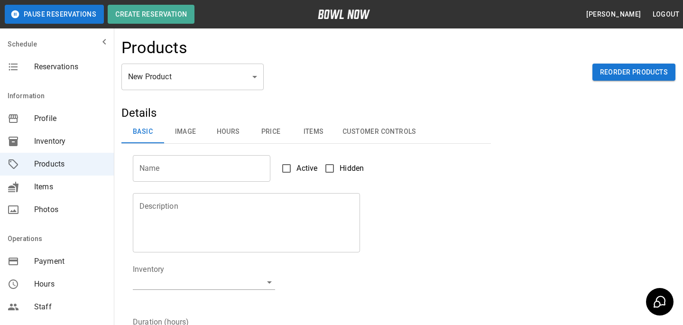
click at [214, 47] on div "Products" at bounding box center [399, 51] width 554 height 26
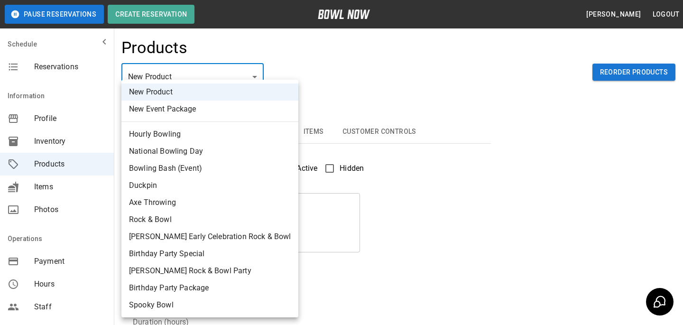
click at [214, 73] on body "Pause Reservations Create Reservation [PERSON_NAME] Logout Schedule Reservation…" at bounding box center [341, 306] width 683 height 612
click at [212, 88] on li "New Product" at bounding box center [210, 92] width 177 height 17
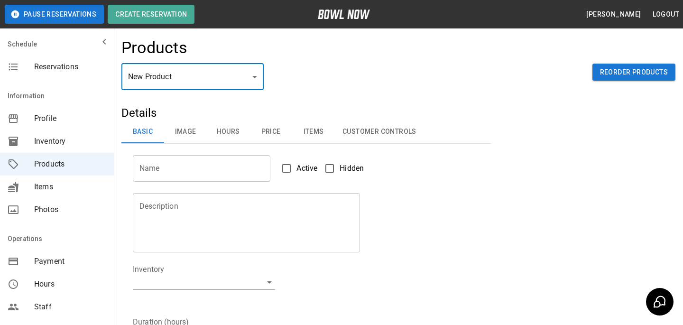
click at [202, 159] on input "Name" at bounding box center [202, 168] width 138 height 27
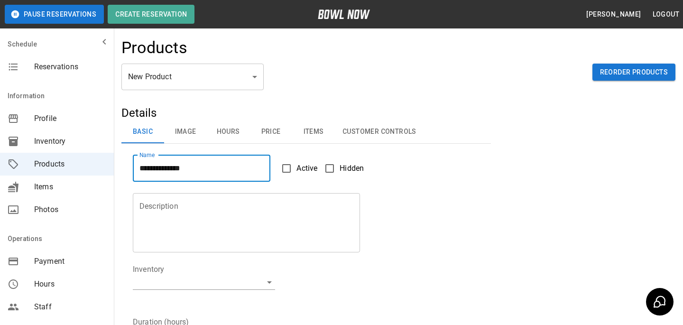
click at [203, 166] on input "**********" at bounding box center [202, 168] width 138 height 27
type input "****"
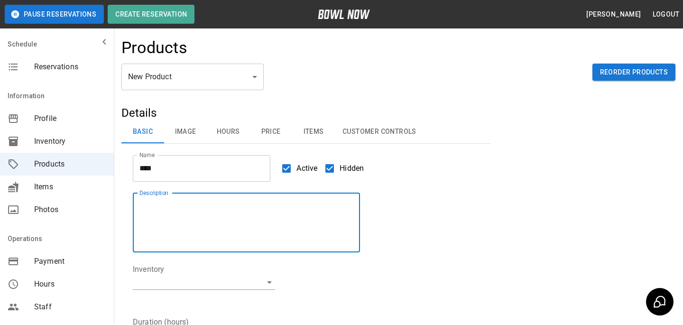
click at [249, 228] on textarea "Description" at bounding box center [247, 223] width 214 height 44
type textarea "****"
click at [214, 278] on body "Pause Reservations Create Reservation [PERSON_NAME] Logout Schedule Reservation…" at bounding box center [341, 306] width 683 height 612
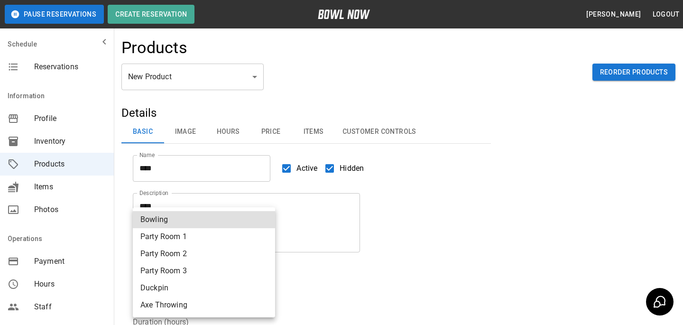
click at [203, 223] on li "Bowling" at bounding box center [204, 219] width 142 height 17
type input "**********"
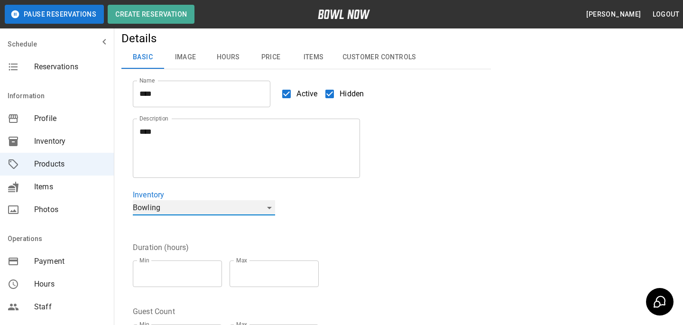
scroll to position [81, 0]
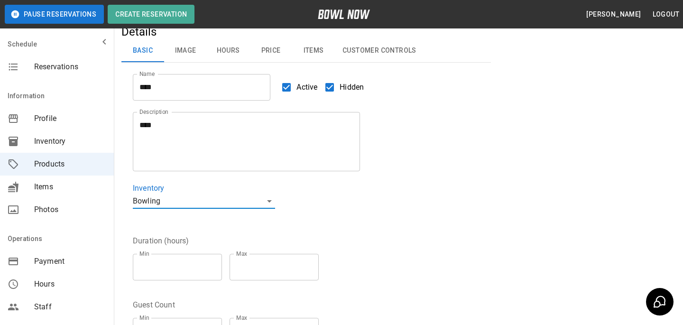
type input "*"
click at [215, 265] on input "*" at bounding box center [177, 267] width 89 height 27
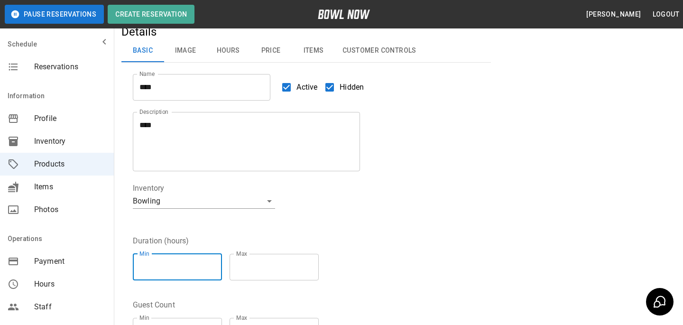
click at [319, 265] on input "*" at bounding box center [274, 267] width 89 height 27
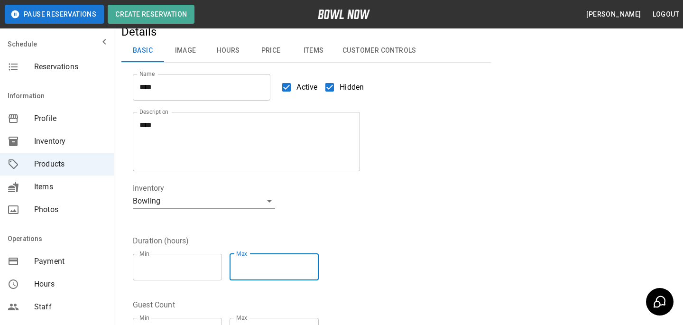
type input "*"
click at [318, 263] on input "*" at bounding box center [274, 267] width 89 height 27
click at [350, 235] on div "Duration (hours) Min * Min Max * Max" at bounding box center [301, 256] width 358 height 64
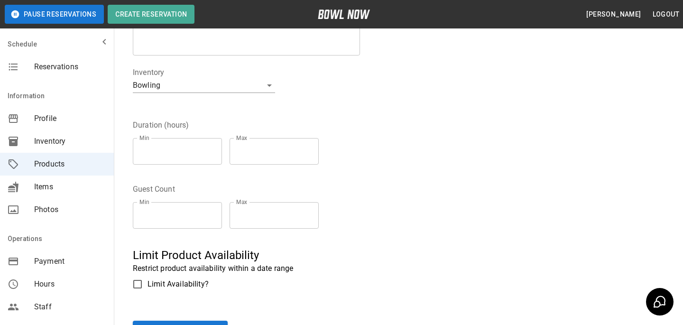
scroll to position [224, 0]
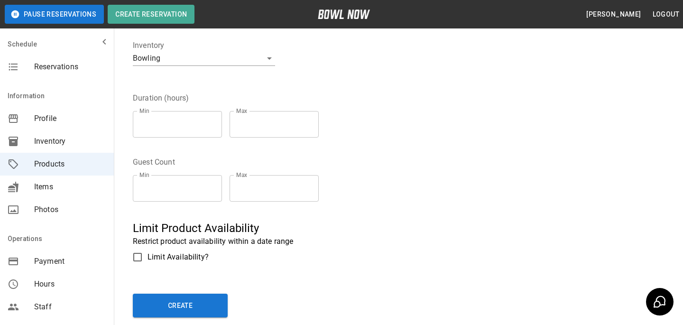
type input "*"
click at [215, 185] on input "*" at bounding box center [177, 188] width 89 height 27
type input "*"
click at [316, 187] on input "*" at bounding box center [274, 188] width 89 height 27
click at [367, 203] on div "Guest Count Min * Min Max * Max" at bounding box center [301, 177] width 358 height 64
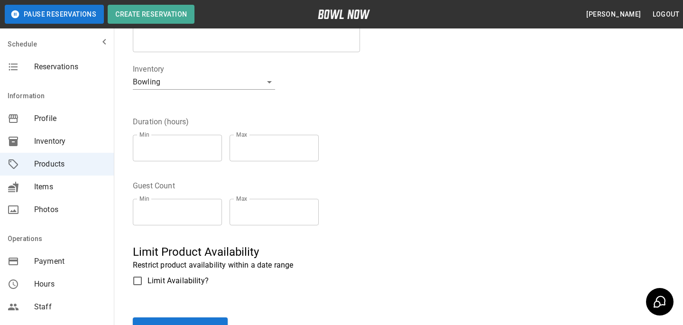
scroll to position [0, 0]
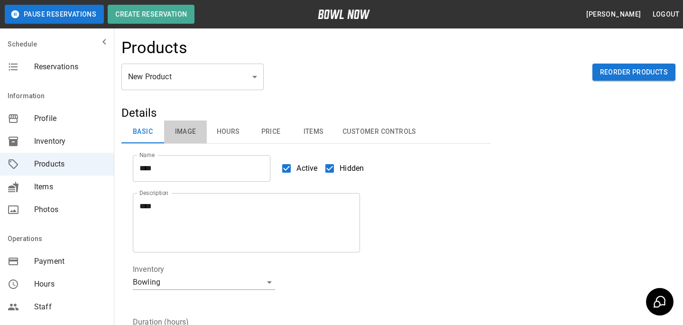
click at [176, 134] on button "Image" at bounding box center [185, 132] width 43 height 23
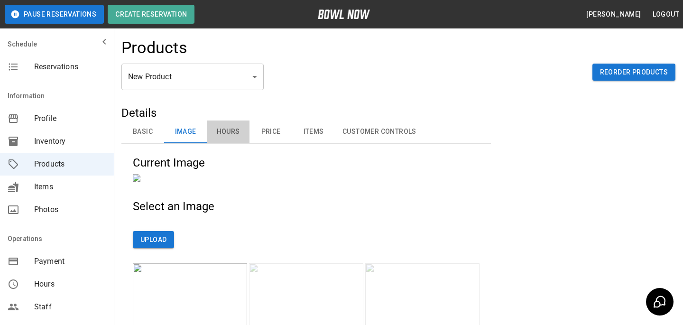
click at [244, 130] on button "Hours" at bounding box center [228, 132] width 43 height 23
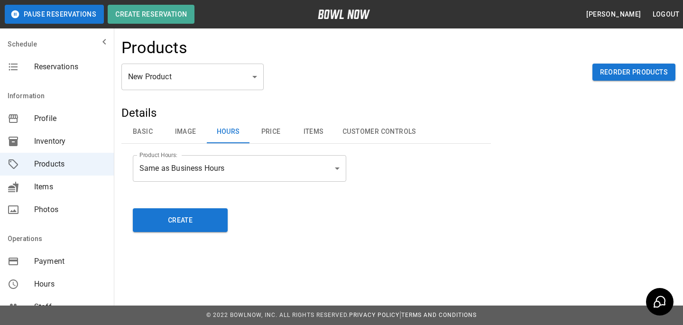
click at [195, 131] on button "Image" at bounding box center [185, 132] width 43 height 23
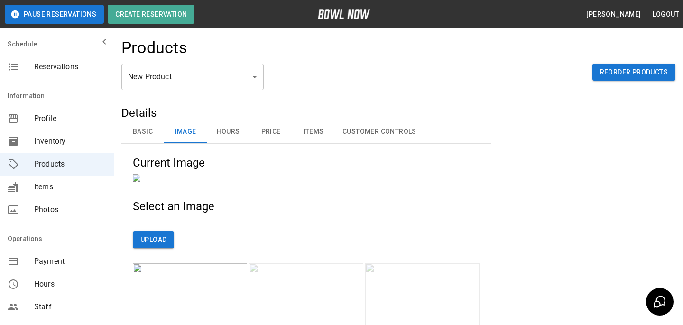
scroll to position [277, 0]
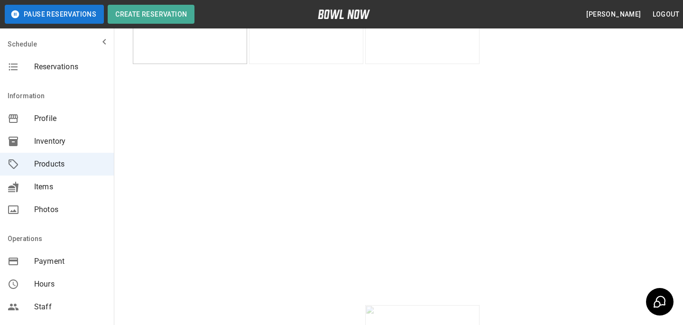
click at [309, 64] on img at bounding box center [306, 25] width 114 height 78
click at [211, 137] on img at bounding box center [190, 98] width 114 height 78
click at [438, 217] on img at bounding box center [422, 178] width 114 height 78
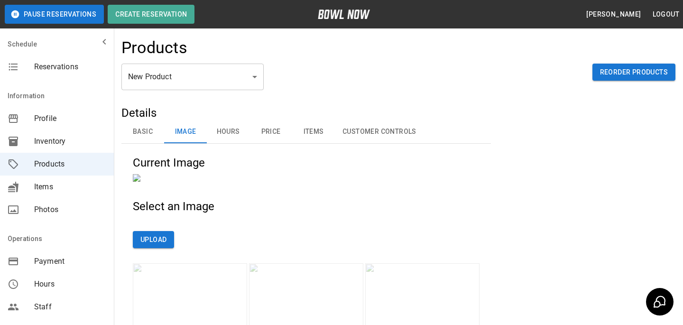
click at [235, 134] on button "Hours" at bounding box center [228, 132] width 43 height 23
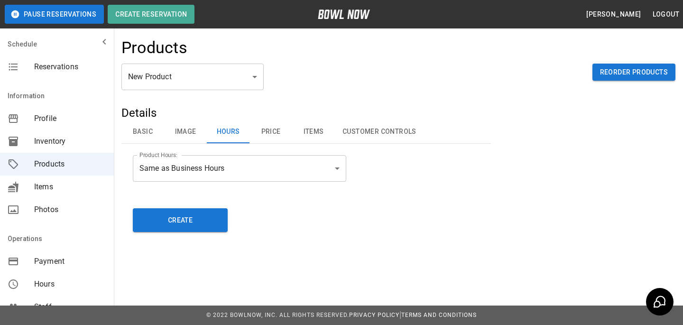
click at [281, 126] on button "Price" at bounding box center [271, 132] width 43 height 23
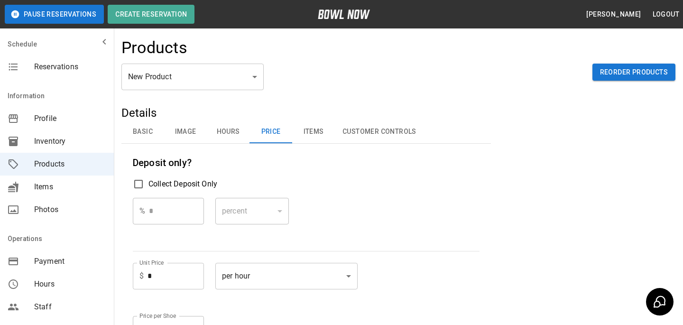
click at [153, 297] on div "Unit Price $ * Unit Price" at bounding box center [168, 284] width 71 height 42
click at [164, 270] on input "*" at bounding box center [176, 276] width 56 height 27
type input "*"
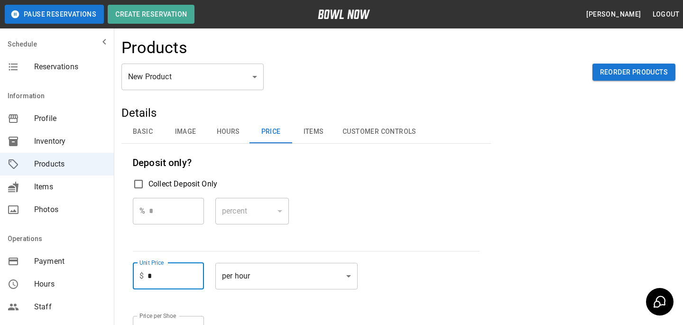
click at [272, 245] on div "Deposit only? Collect Deposit Only % * ​ percent ******* ​ Unit Price $ * Unit …" at bounding box center [306, 267] width 347 height 225
click at [310, 122] on button "Items" at bounding box center [313, 132] width 43 height 23
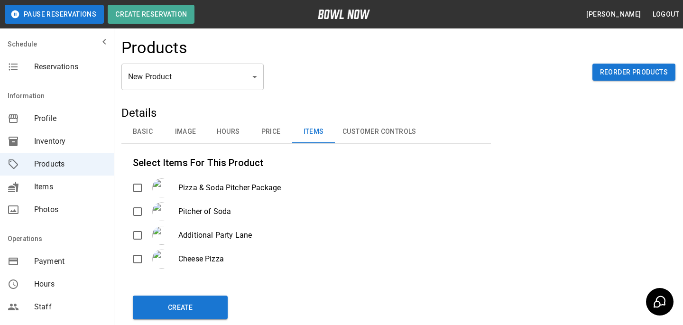
scroll to position [65, 0]
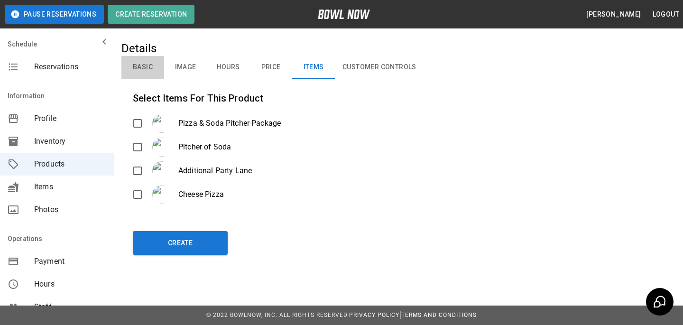
click at [137, 68] on button "Basic" at bounding box center [143, 67] width 43 height 23
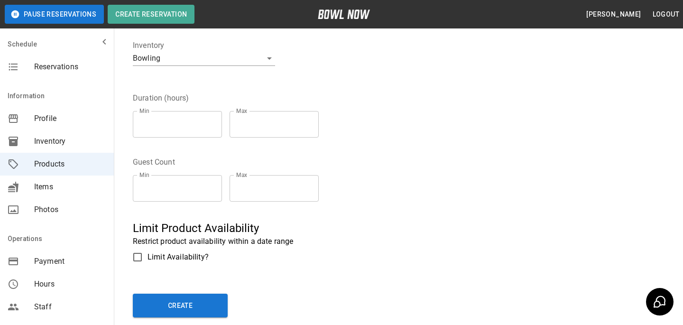
scroll to position [287, 0]
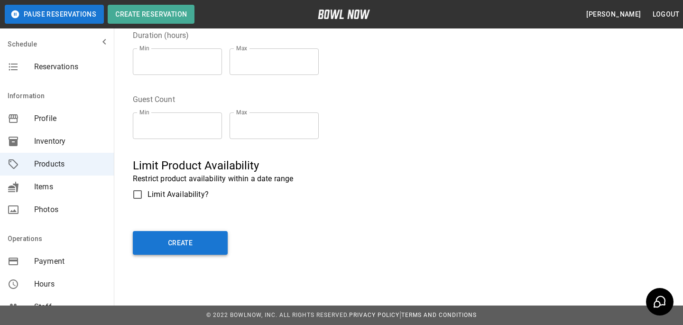
click at [204, 250] on button "Create" at bounding box center [180, 243] width 95 height 24
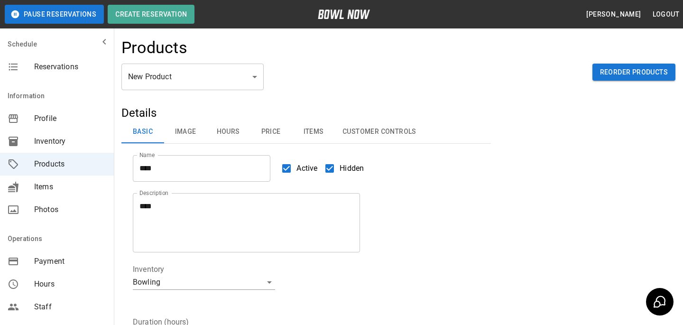
type input "**"
type input "****"
type textarea "****"
type input "*"
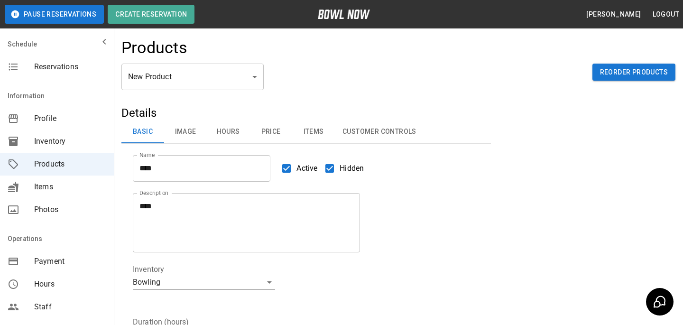
type input "*"
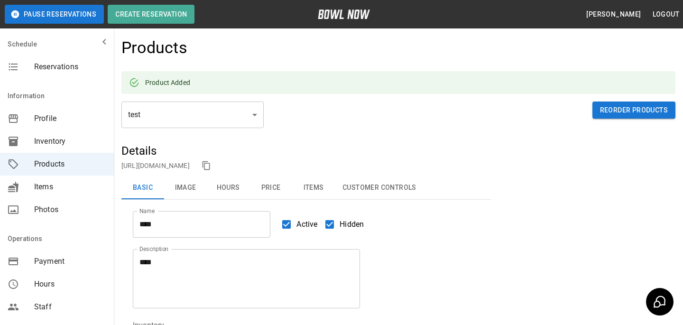
click at [190, 161] on p "[URL][DOMAIN_NAME]" at bounding box center [156, 165] width 68 height 9
click at [190, 164] on link "[URL][DOMAIN_NAME]" at bounding box center [156, 166] width 68 height 8
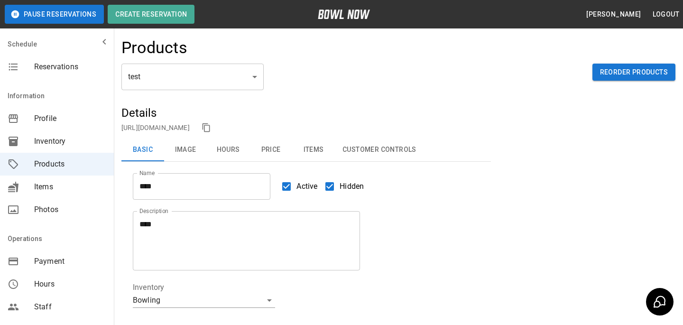
click at [342, 70] on div "test ** ​ Reorder Products" at bounding box center [399, 85] width 554 height 42
click at [65, 84] on div "Information" at bounding box center [57, 95] width 114 height 23
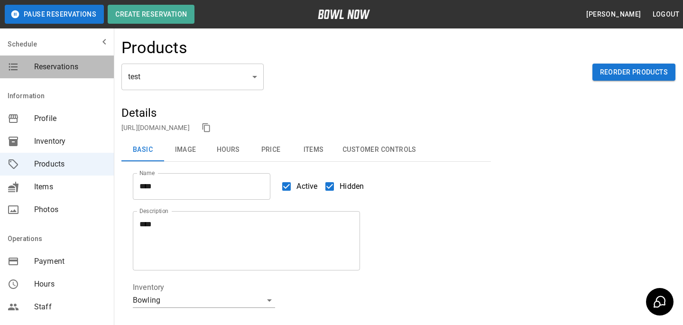
click at [73, 78] on div "Reservations" at bounding box center [57, 67] width 114 height 23
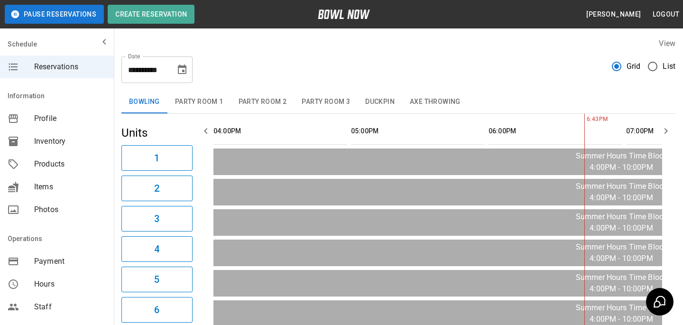
scroll to position [0, 275]
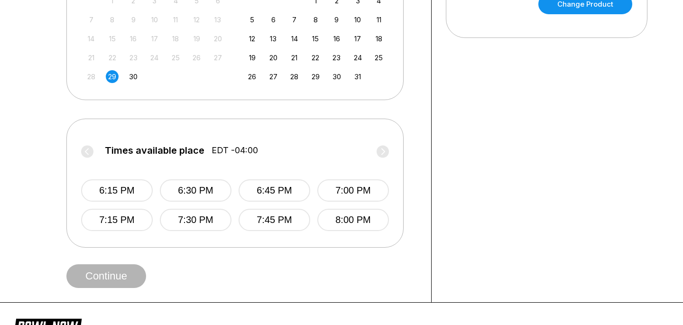
scroll to position [208, 0]
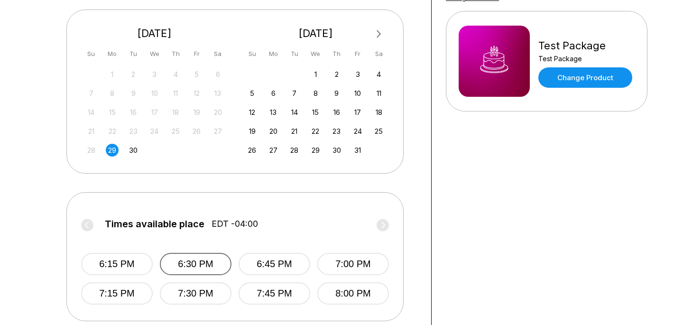
click at [206, 260] on button "6:30 PM" at bounding box center [196, 264] width 72 height 22
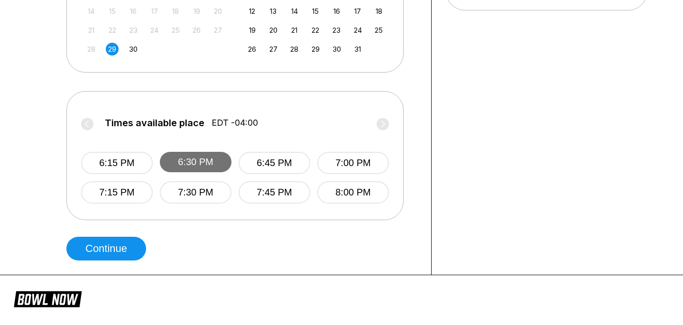
scroll to position [326, 0]
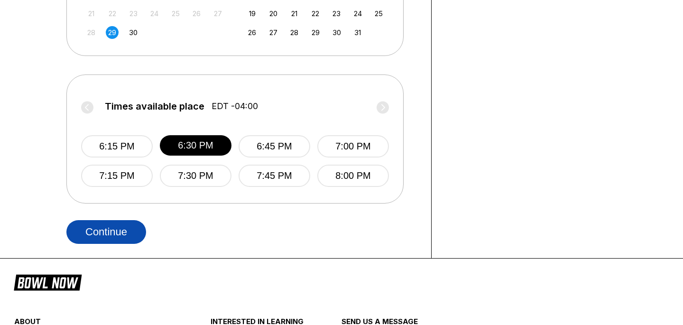
click at [134, 231] on button "Continue" at bounding box center [106, 232] width 80 height 24
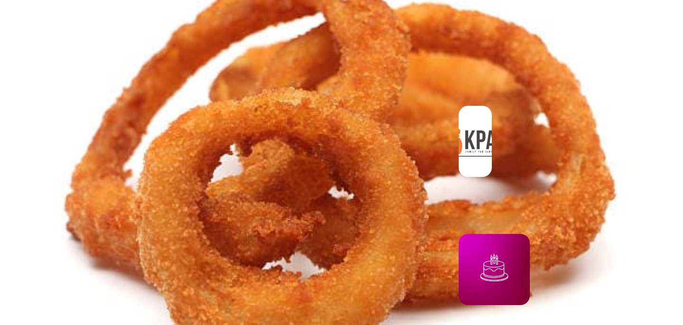
click at [81, 160] on select "* * *" at bounding box center [73, 156] width 14 height 8
select select "*"
click at [81, 160] on select "* * *" at bounding box center [73, 156] width 14 height 8
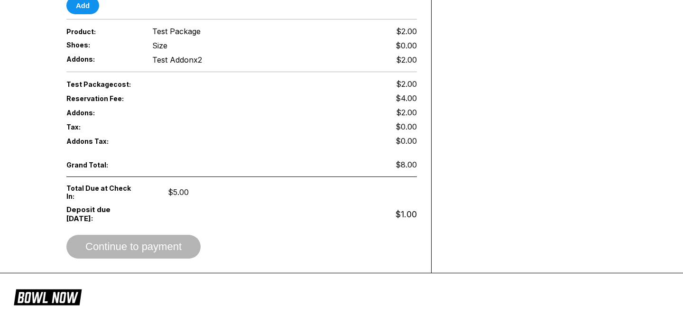
scroll to position [507, 0]
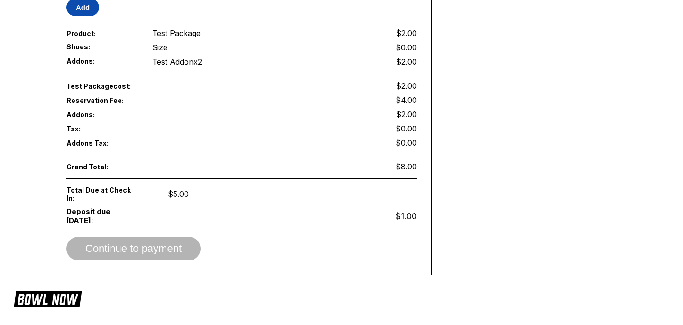
click at [87, 16] on button "Add" at bounding box center [82, 8] width 33 height 18
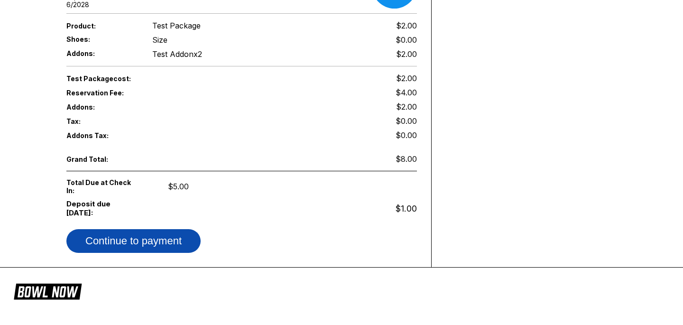
scroll to position [547, 0]
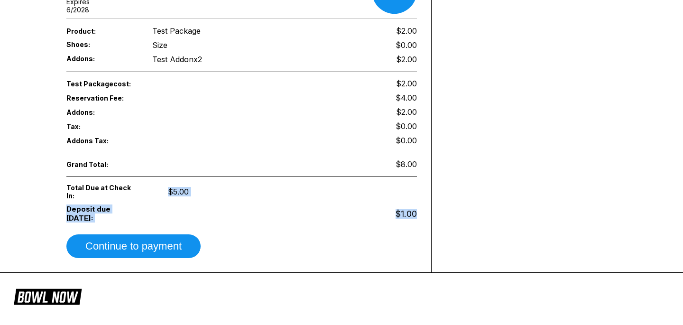
drag, startPoint x: 420, startPoint y: 240, endPoint x: 382, endPoint y: 230, distance: 39.3
click at [382, 202] on div "Total Due at Check In: $5.00" at bounding box center [241, 191] width 351 height 21
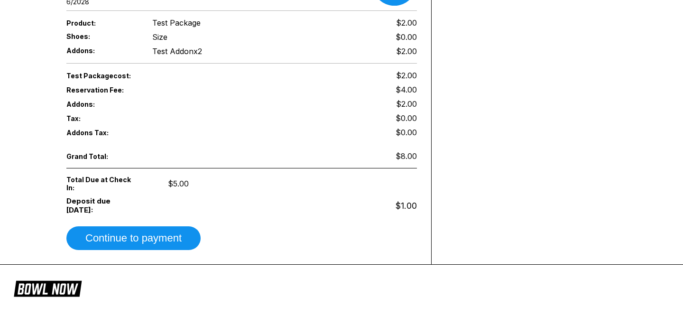
scroll to position [554, 0]
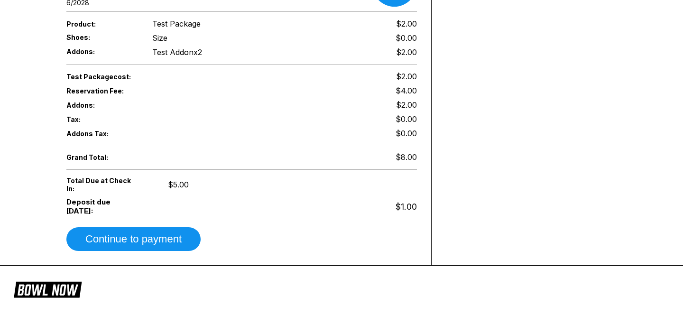
click at [408, 210] on div "Grand Total: $8.00 Total Due at Check In: $5.00 Deposit due today: $1.00" at bounding box center [241, 184] width 351 height 68
drag, startPoint x: 411, startPoint y: 217, endPoint x: 365, endPoint y: 217, distance: 45.6
click at [365, 195] on div "Total Due at Check In: $5.00" at bounding box center [241, 184] width 351 height 21
click at [162, 251] on div "Test Package cost: $2.00 Reservation Fee: $4.00 Addons: $2.00 Tax: $0.00 Addons…" at bounding box center [241, 160] width 351 height 182
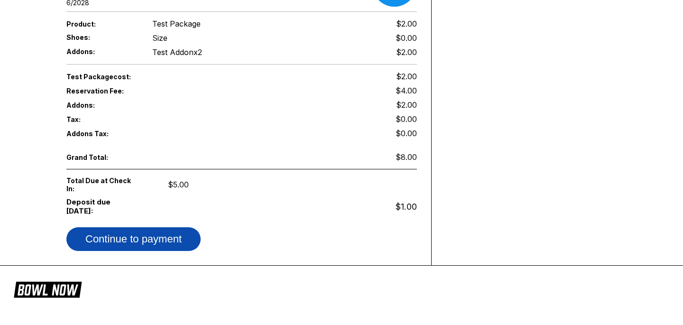
click at [166, 251] on button "Continue to payment" at bounding box center [133, 239] width 134 height 24
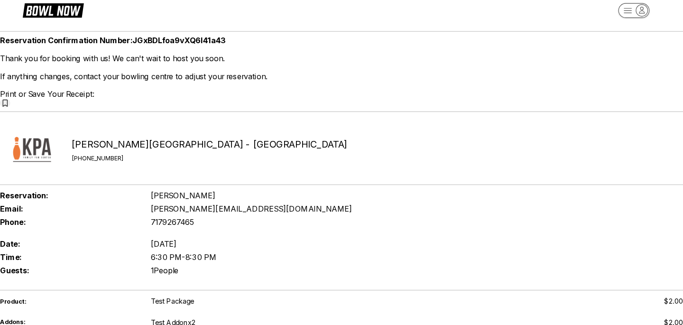
scroll to position [14, 0]
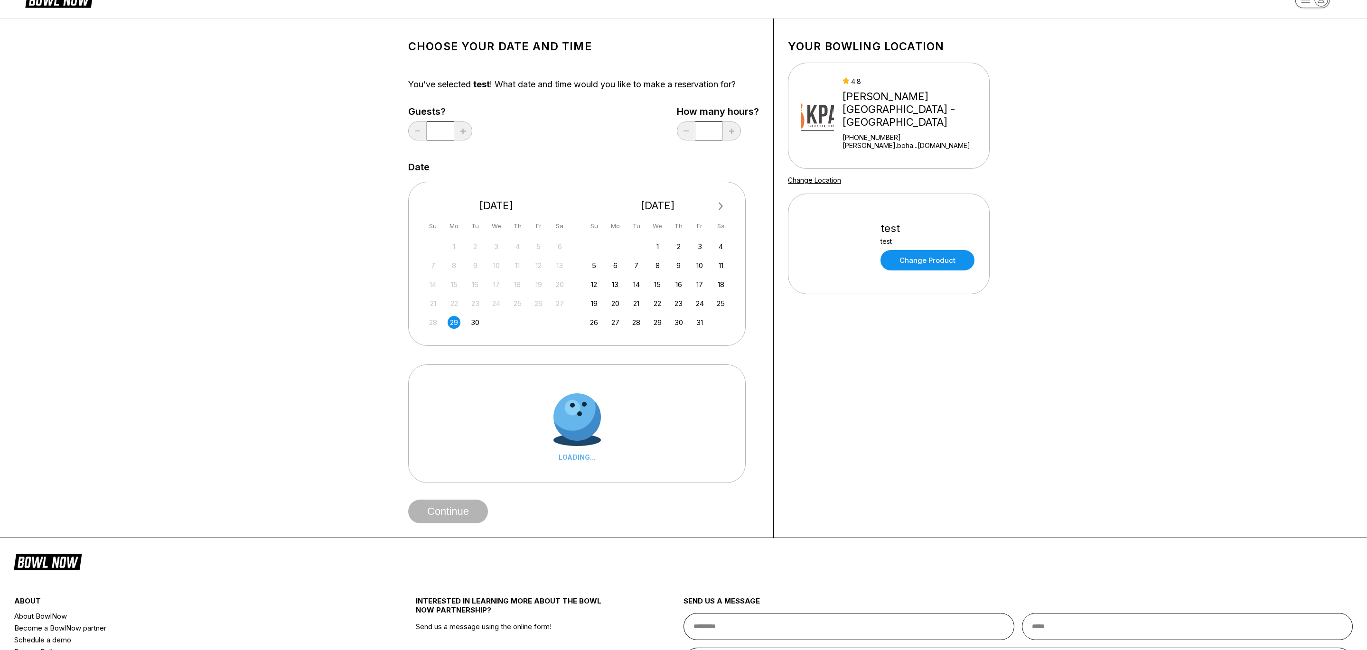
scroll to position [32, 0]
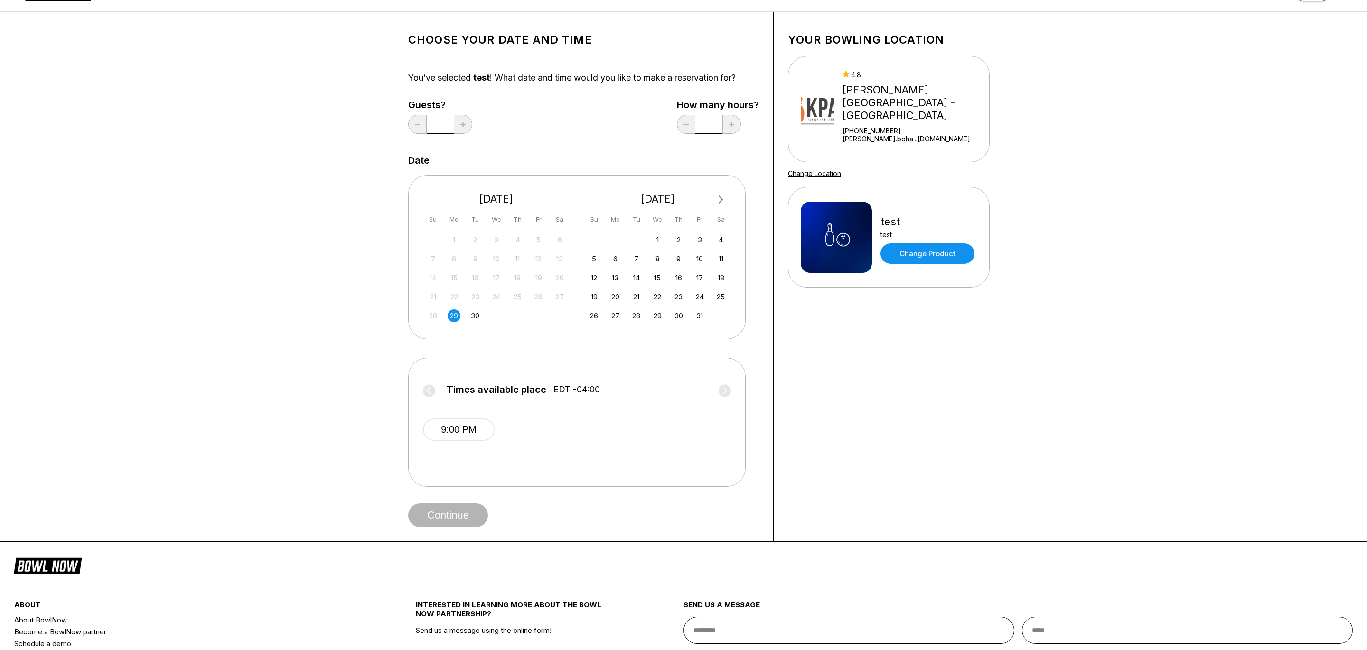
click at [461, 441] on span "9:00 PM" at bounding box center [459, 438] width 72 height 38
click at [461, 438] on button "9:00 PM" at bounding box center [459, 430] width 72 height 22
click at [465, 517] on button "Continue" at bounding box center [448, 516] width 80 height 24
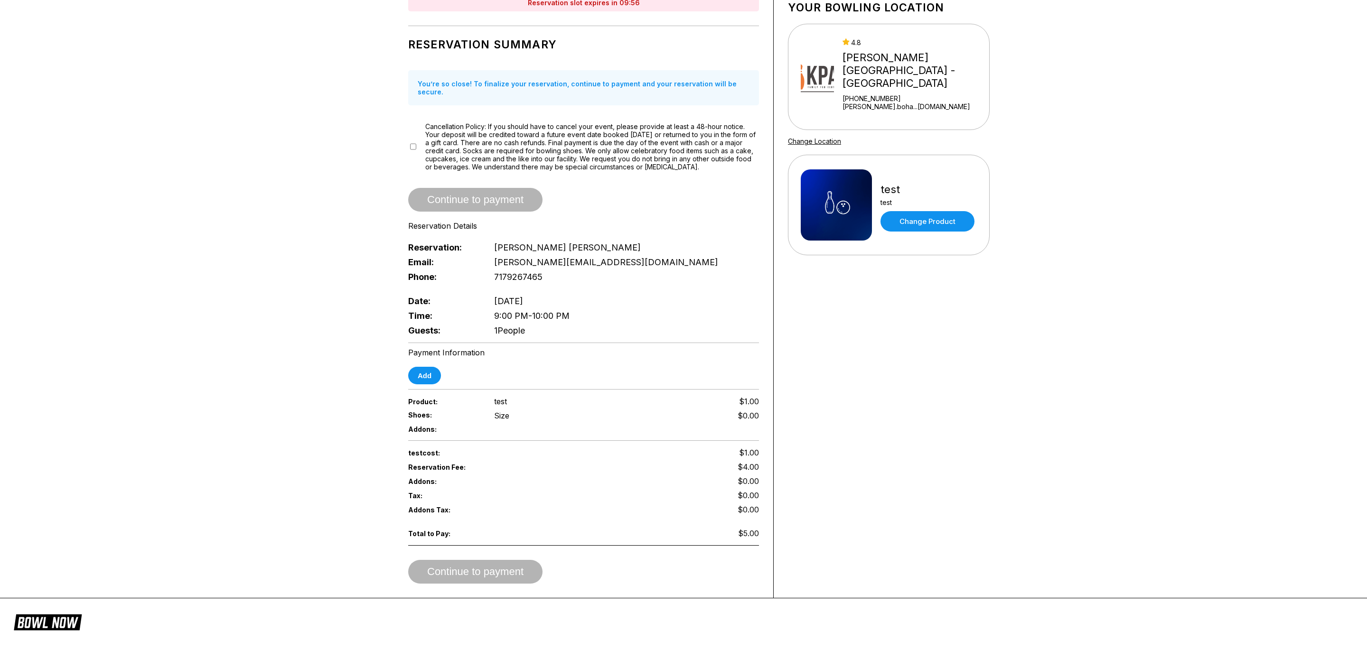
scroll to position [76, 0]
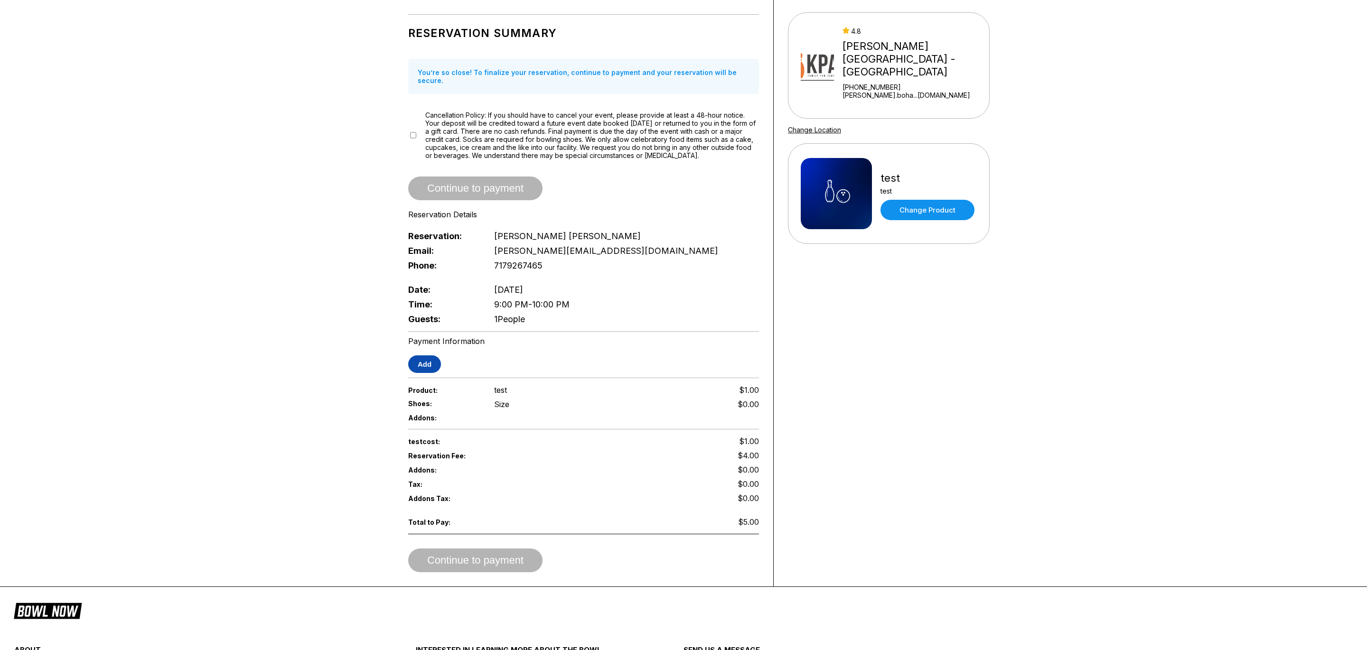
click at [424, 356] on button "Add" at bounding box center [424, 364] width 33 height 18
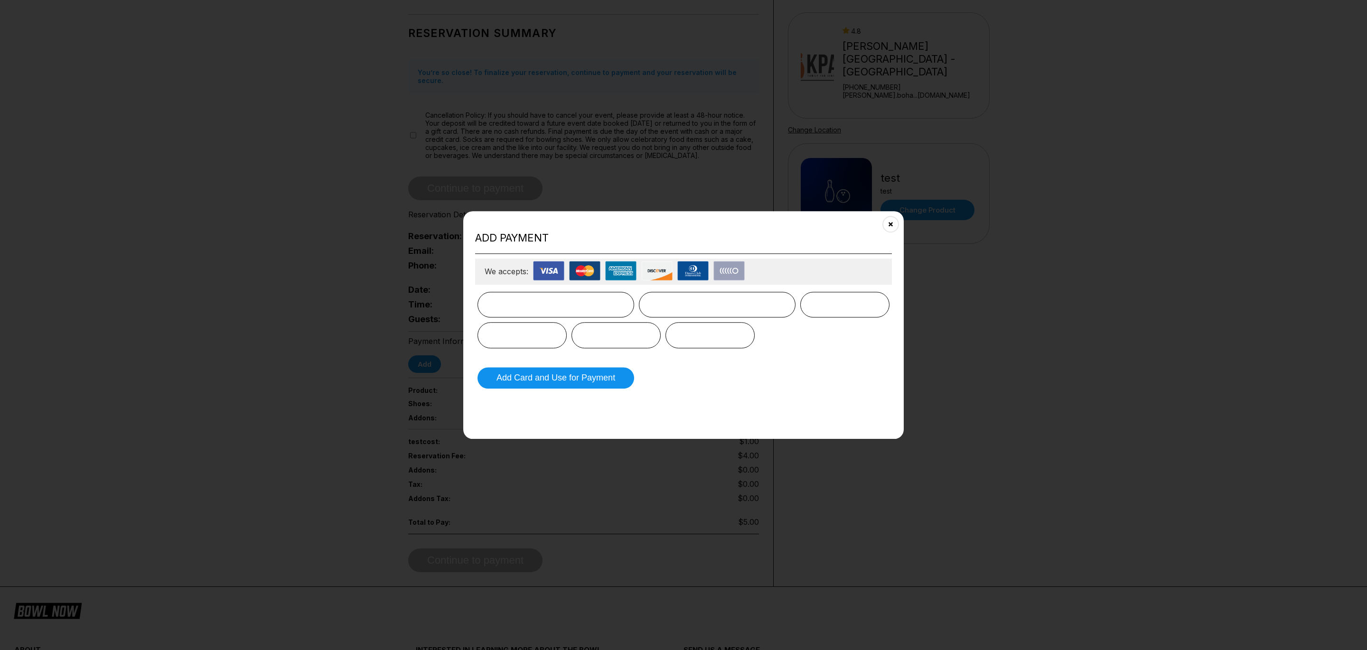
click at [567, 292] on div at bounding box center [555, 305] width 157 height 26
click at [602, 388] on button "Add Card and Use for Payment" at bounding box center [555, 377] width 157 height 21
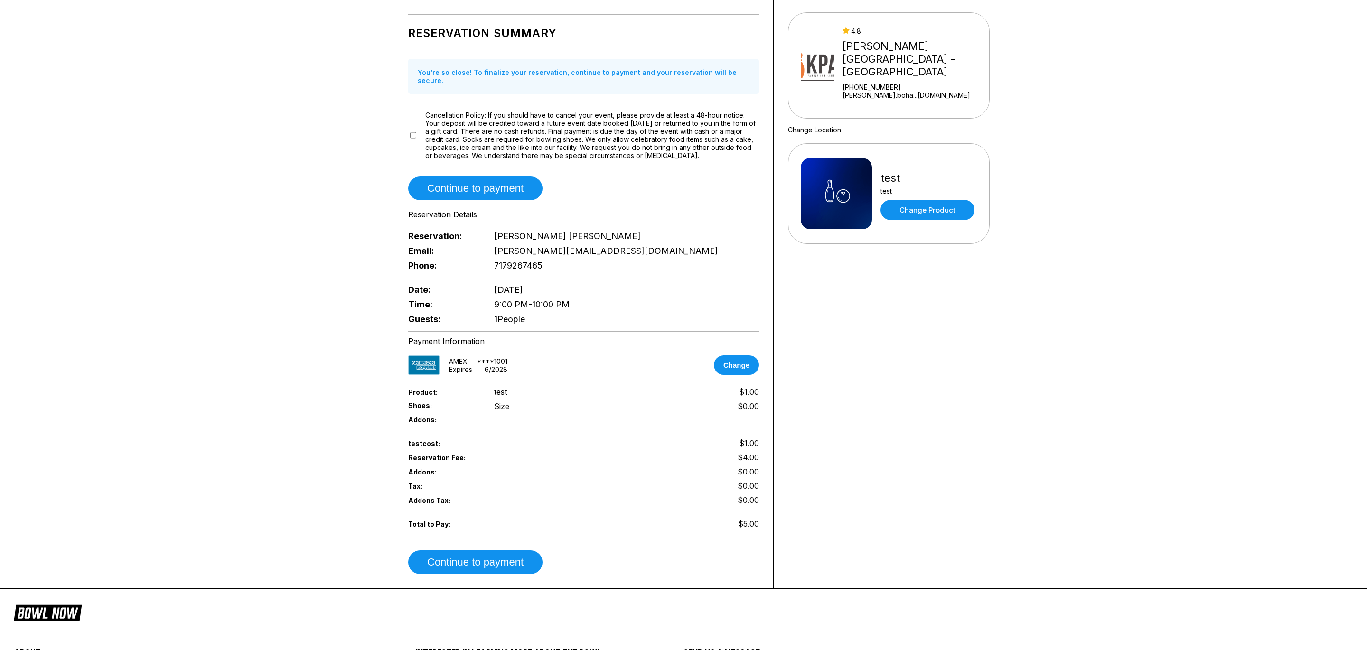
click at [601, 376] on div "Reservation slot expires in 09:40 Reservation Summary You’re so close! To final…" at bounding box center [584, 278] width 380 height 620
click at [479, 534] on div "test cost: $1.00 Reservation Fee: $4.00 Addons: $0.00 Tax: $0.00 Addons Tax: $0…" at bounding box center [583, 505] width 351 height 138
click at [479, 551] on button "Continue to payment" at bounding box center [475, 563] width 134 height 24
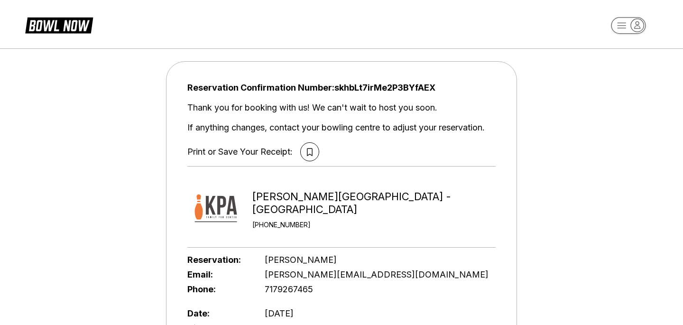
drag, startPoint x: 202, startPoint y: 211, endPoint x: 293, endPoint y: 6, distance: 224.6
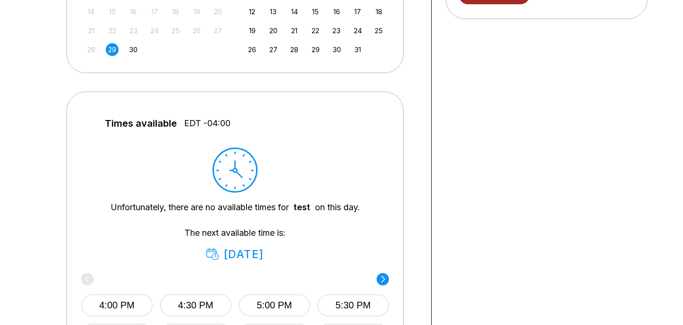
scroll to position [300, 0]
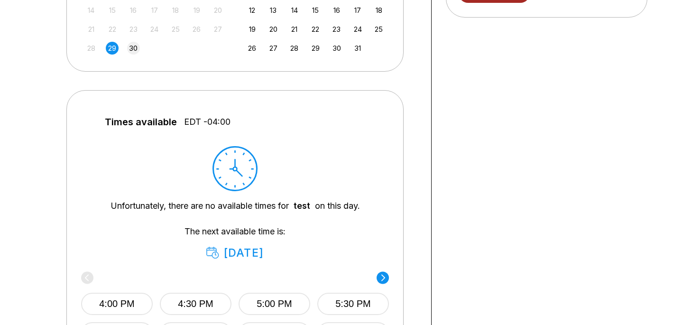
click at [131, 49] on div "30" at bounding box center [133, 48] width 13 height 13
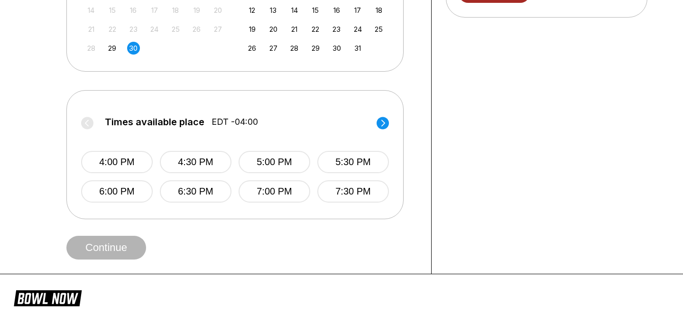
click at [126, 178] on div "4:00 PM 4:30 PM 5:00 PM 5:30 PM 6:00 PM 6:30 PM 7:00 PM 7:30 PM" at bounding box center [235, 167] width 308 height 71
click at [126, 165] on button "4:00 PM" at bounding box center [117, 162] width 72 height 22
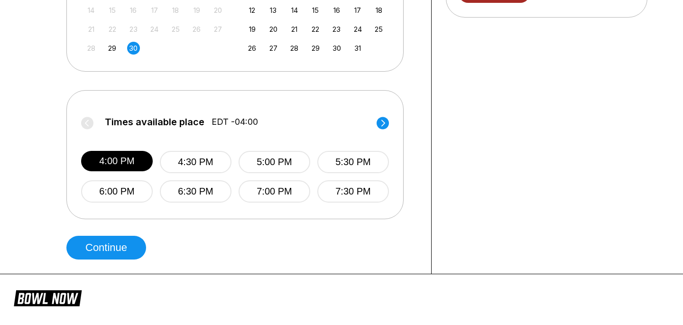
click at [132, 260] on div "Choose your Date and time You’ve selected test ! What date and time would you l…" at bounding box center [242, 9] width 380 height 530
click at [132, 249] on button "Continue" at bounding box center [106, 248] width 80 height 24
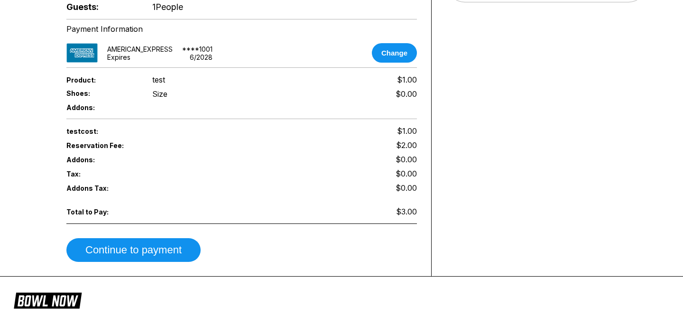
scroll to position [317, 0]
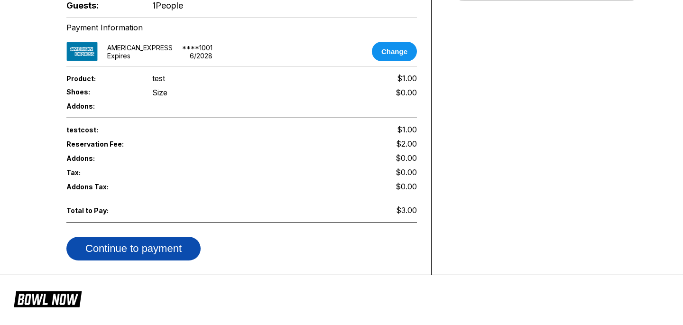
click at [158, 244] on button "Continue to payment" at bounding box center [133, 249] width 134 height 24
